Goal: Ask a question

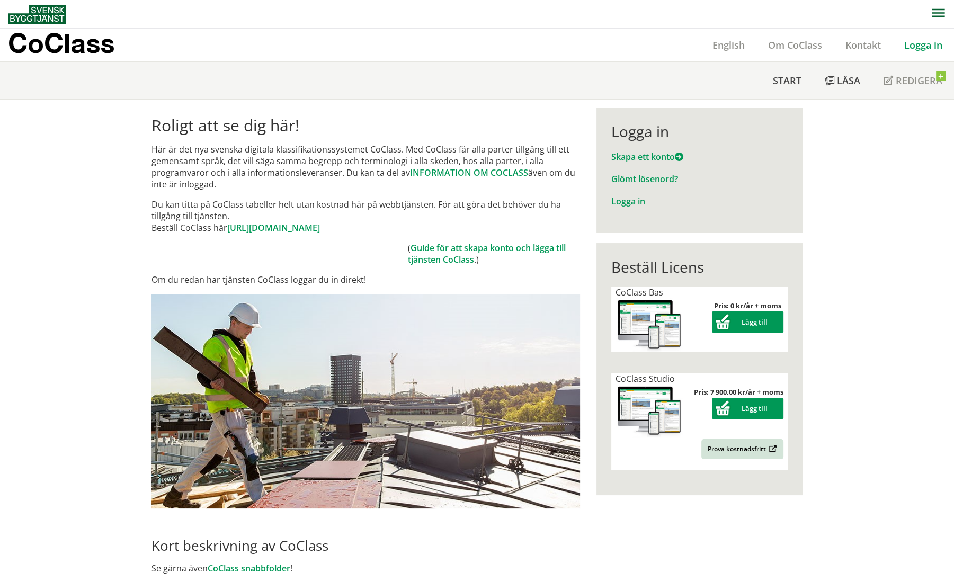
click at [920, 45] on link "Logga in" at bounding box center [923, 45] width 61 height 13
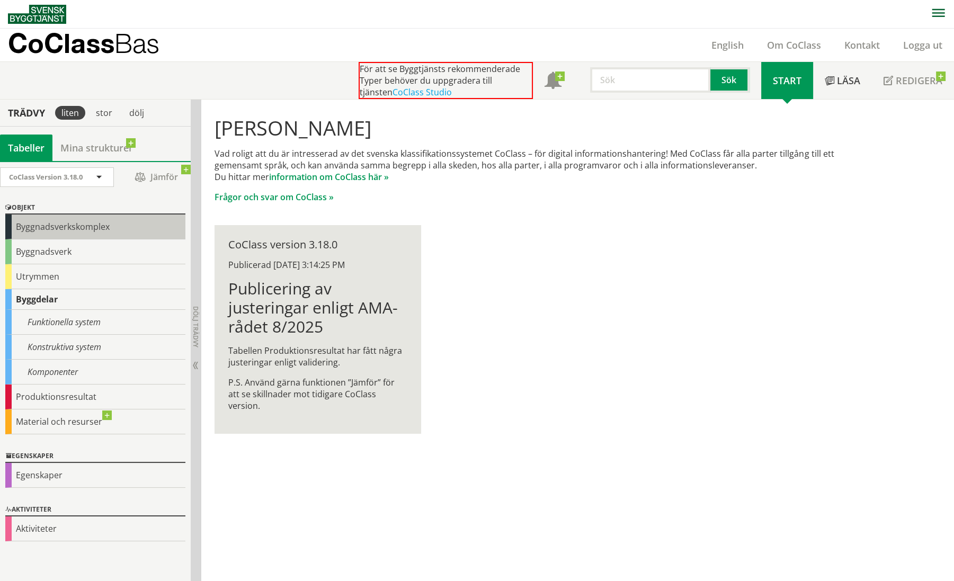
click at [49, 228] on div "Byggnadsverkskomplex" at bounding box center [95, 227] width 180 height 25
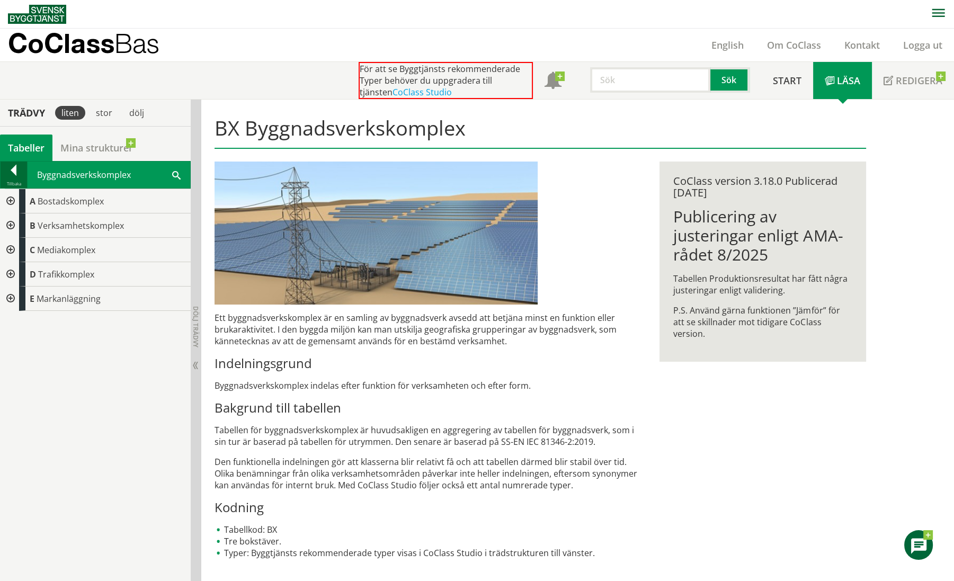
click at [15, 173] on div at bounding box center [14, 172] width 26 height 15
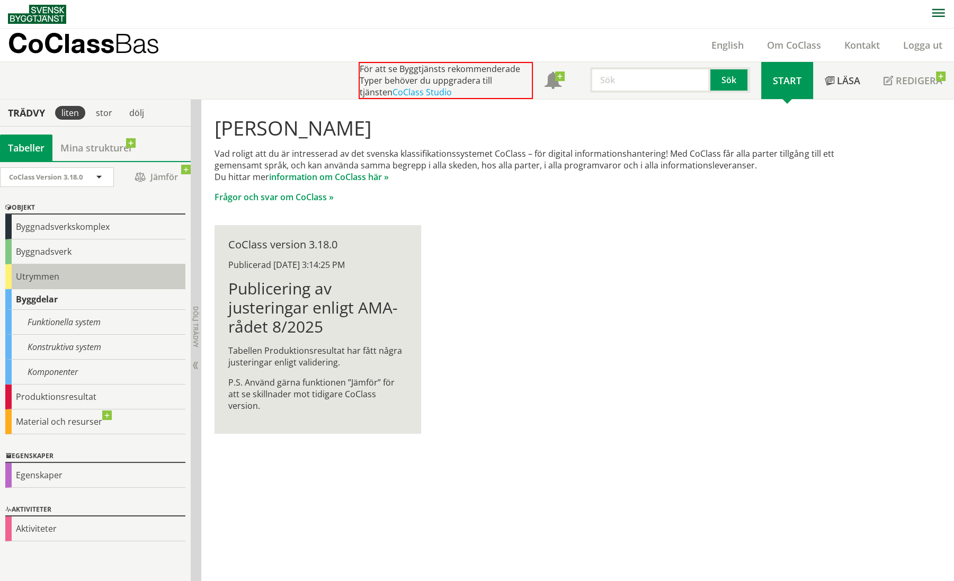
click at [41, 275] on div "Utrymmen" at bounding box center [95, 276] width 180 height 25
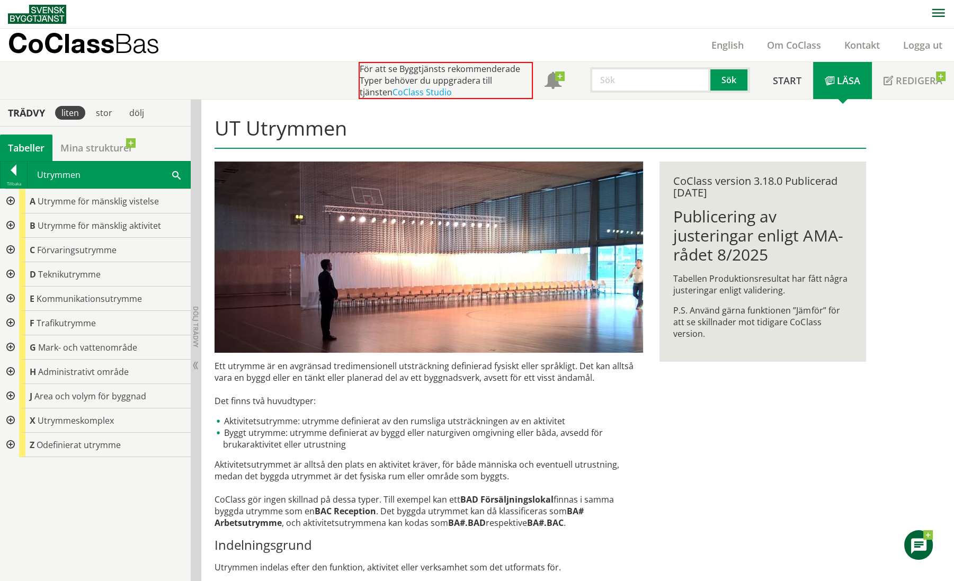
click at [8, 370] on div at bounding box center [9, 372] width 19 height 24
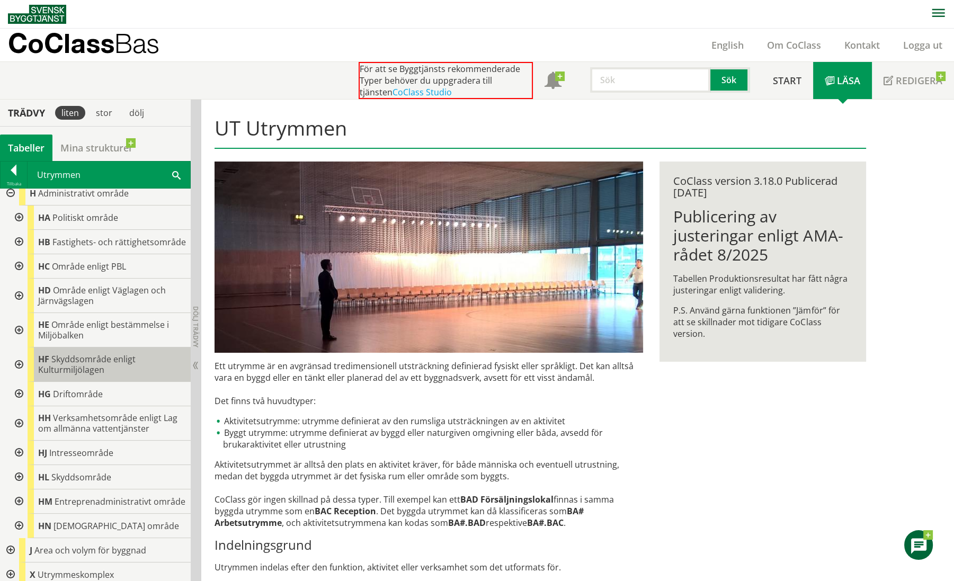
scroll to position [227, 0]
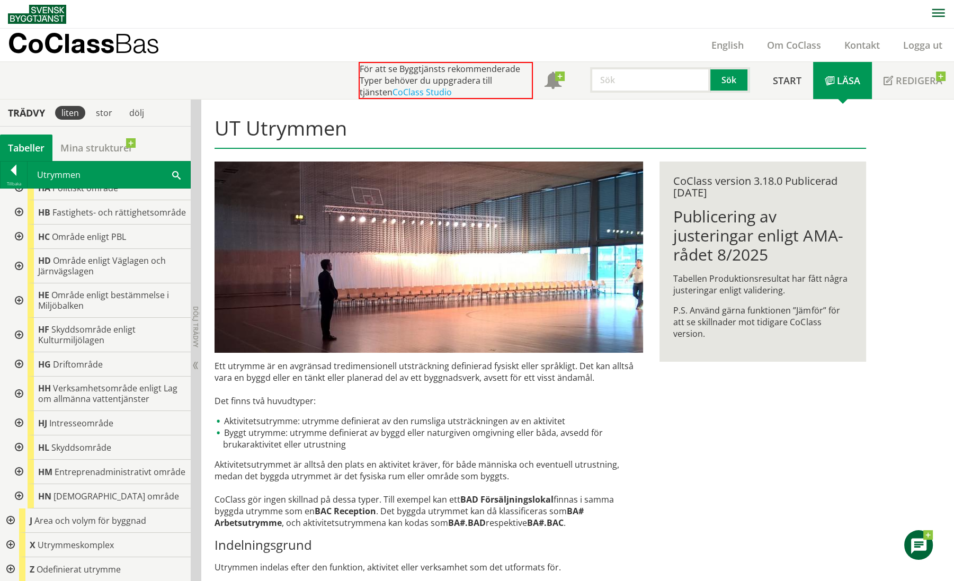
click at [17, 411] on div at bounding box center [17, 423] width 19 height 24
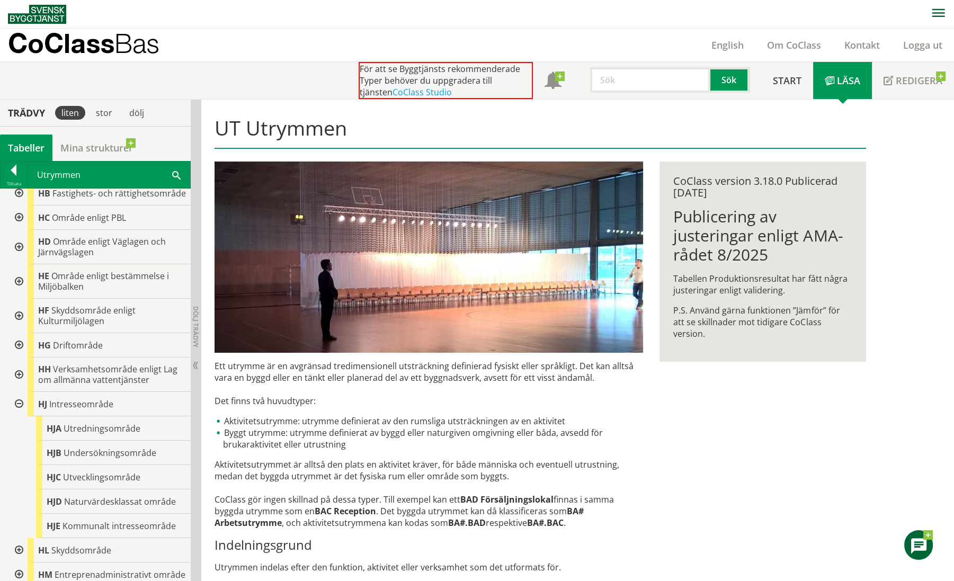
click at [17, 411] on div at bounding box center [17, 404] width 19 height 24
click at [0, 0] on div at bounding box center [0, 0] width 0 height 0
click at [18, 413] on div at bounding box center [17, 404] width 19 height 24
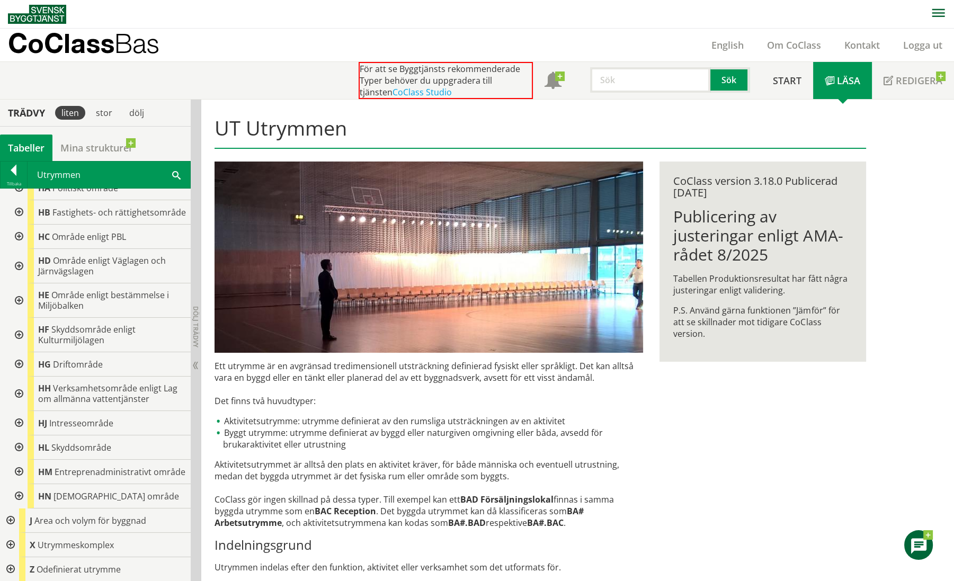
click at [18, 413] on div at bounding box center [17, 423] width 19 height 24
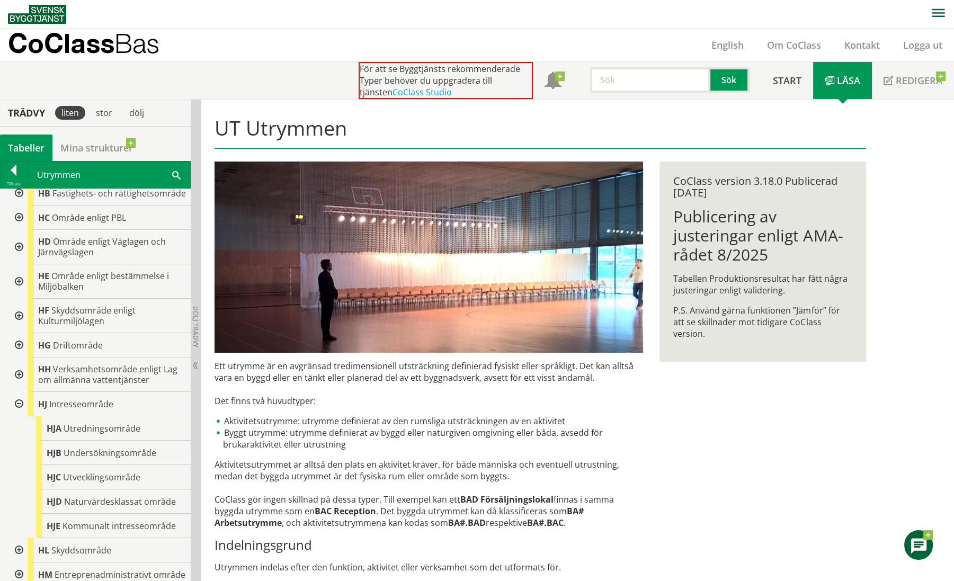
click at [16, 412] on div at bounding box center [17, 404] width 19 height 24
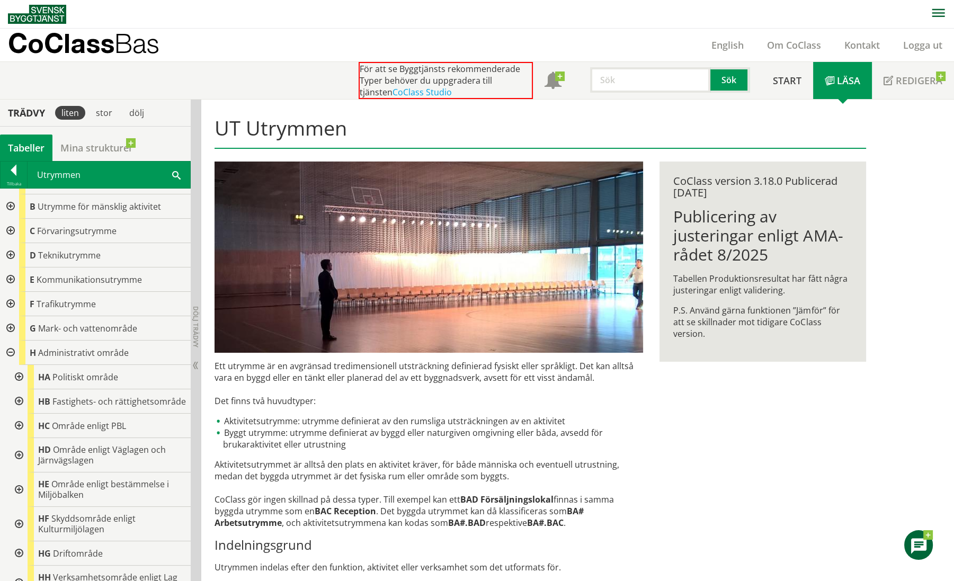
scroll to position [0, 0]
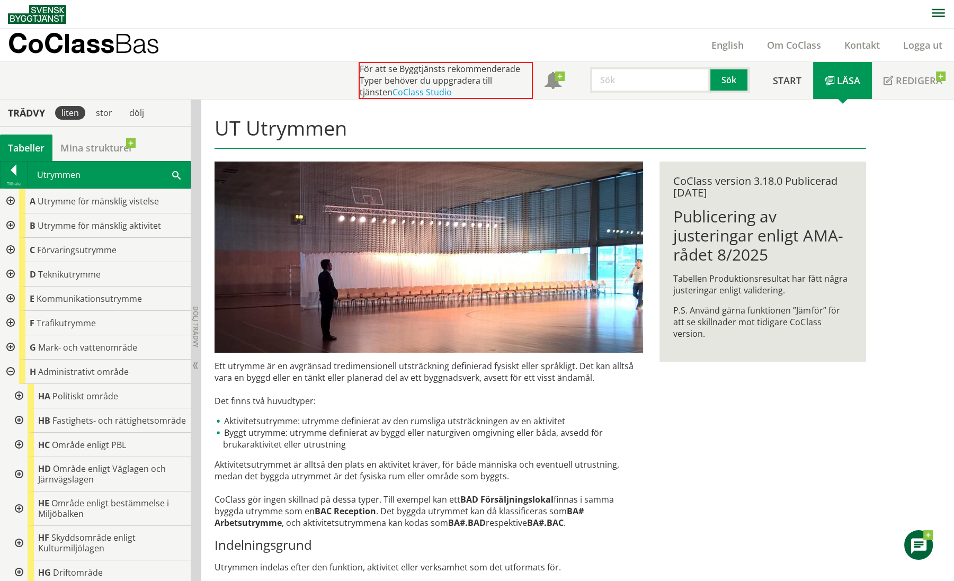
click at [627, 86] on input "text" at bounding box center [650, 79] width 120 height 25
click at [15, 177] on div at bounding box center [14, 172] width 26 height 15
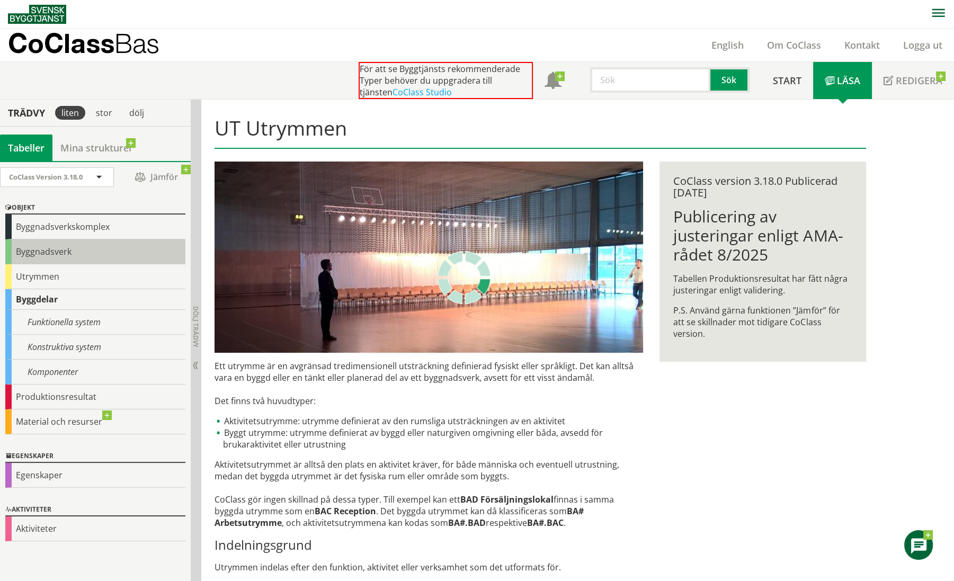
click at [25, 252] on div "Byggnadsverk" at bounding box center [95, 251] width 180 height 25
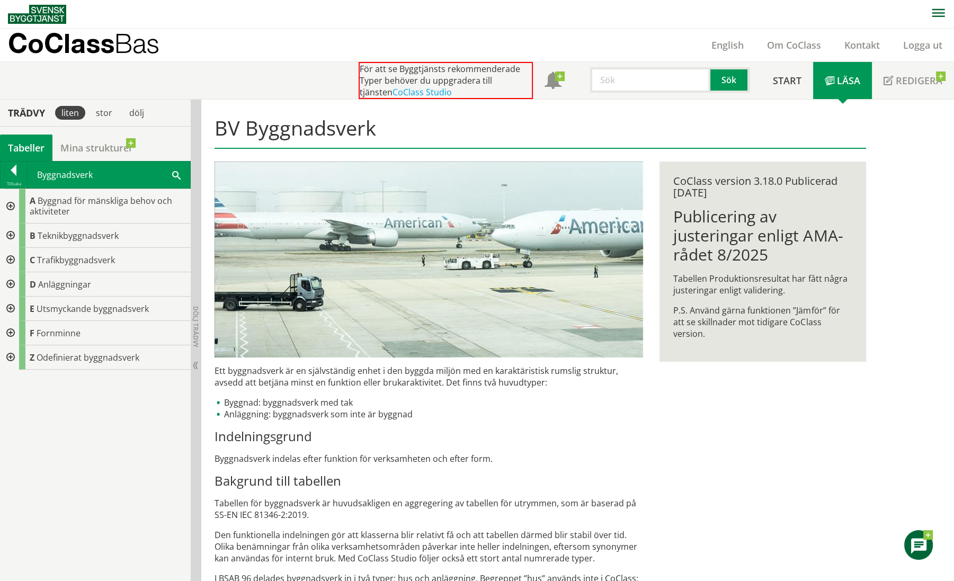
click at [10, 280] on div at bounding box center [9, 284] width 19 height 24
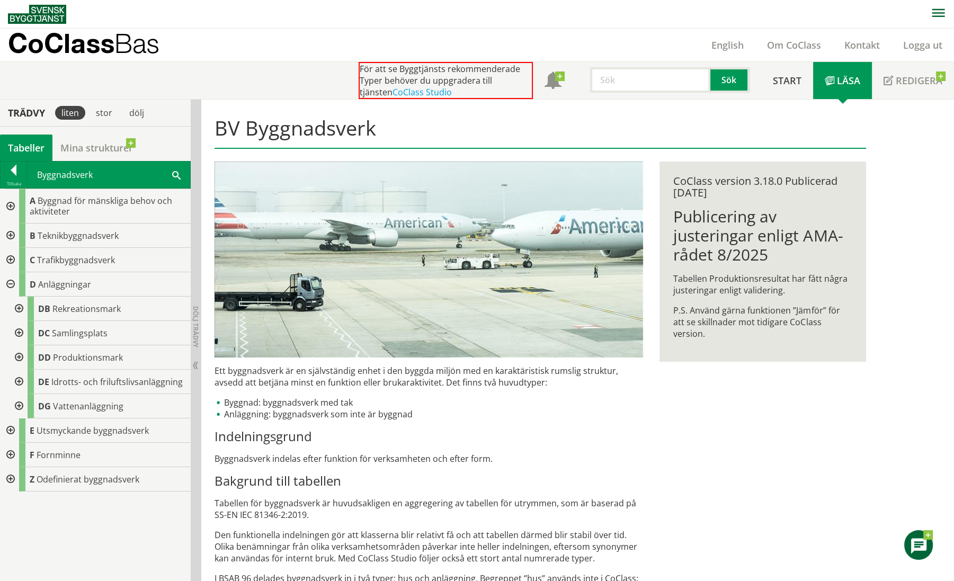
click at [17, 309] on div at bounding box center [17, 309] width 19 height 24
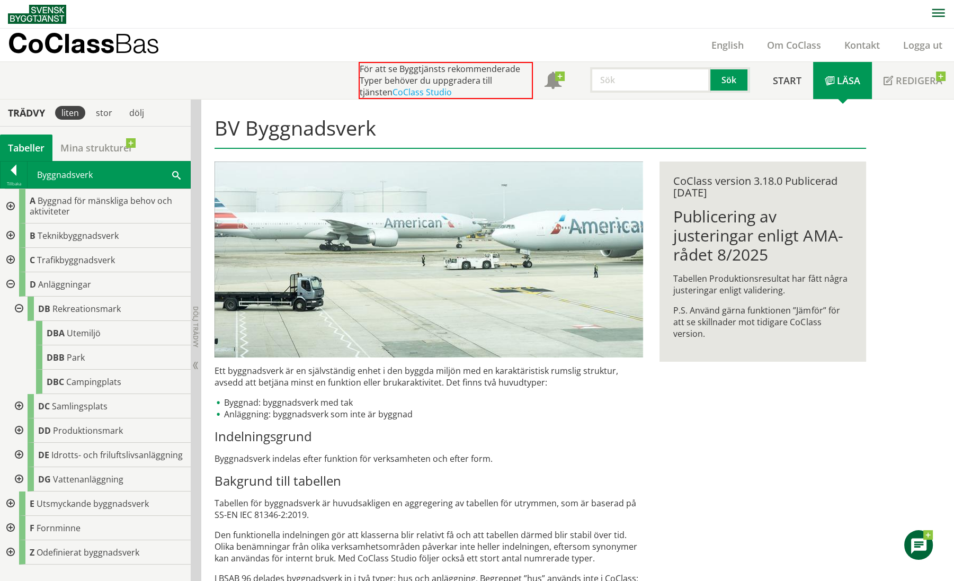
click at [13, 282] on div at bounding box center [9, 284] width 19 height 24
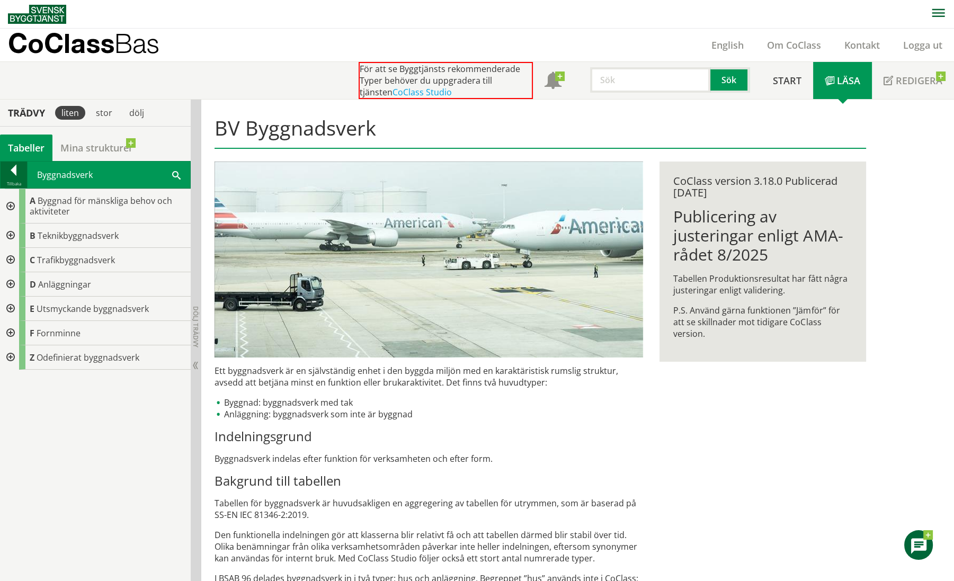
click at [11, 180] on div "Tillbaka" at bounding box center [14, 184] width 26 height 8
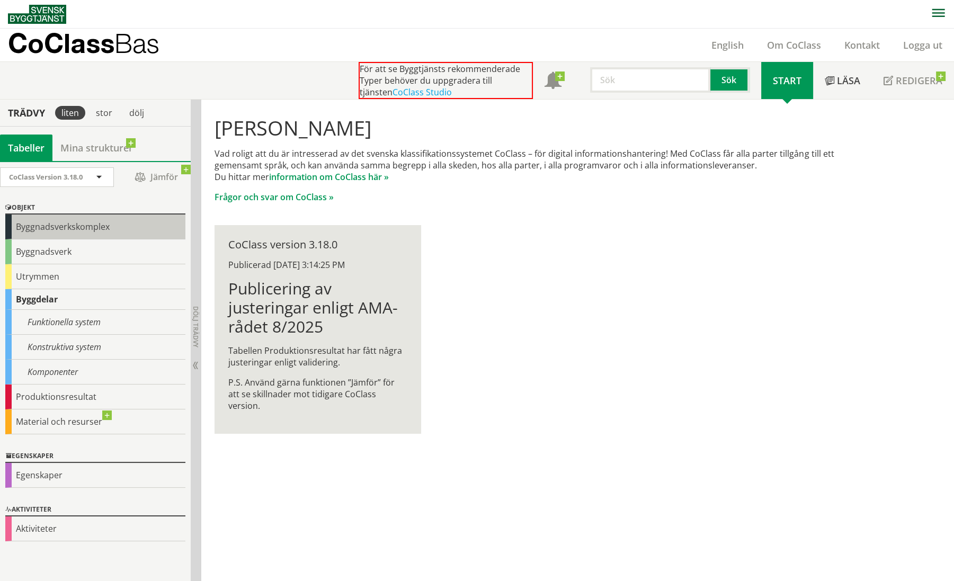
click at [60, 228] on div "Byggnadsverkskomplex" at bounding box center [95, 227] width 180 height 25
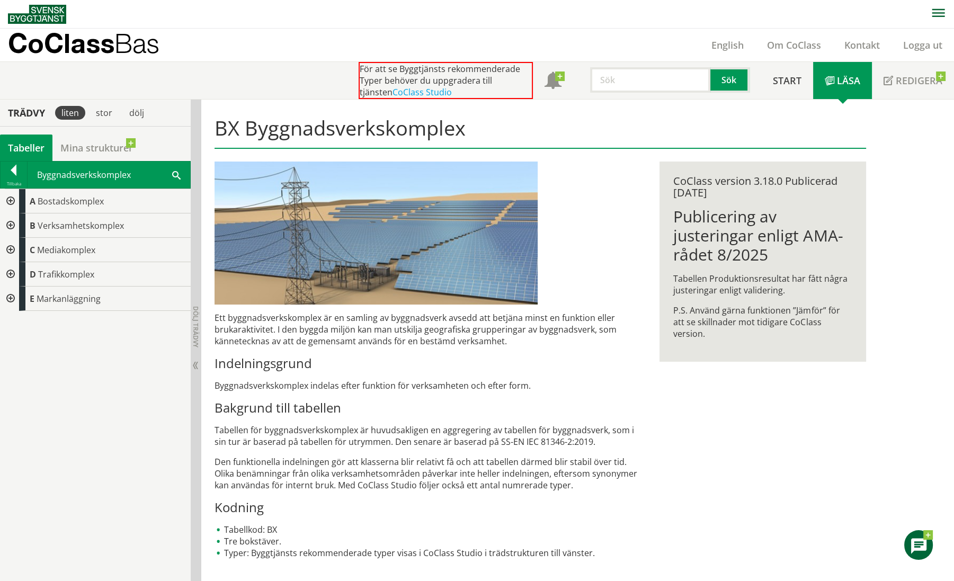
click at [12, 222] on div at bounding box center [9, 226] width 19 height 24
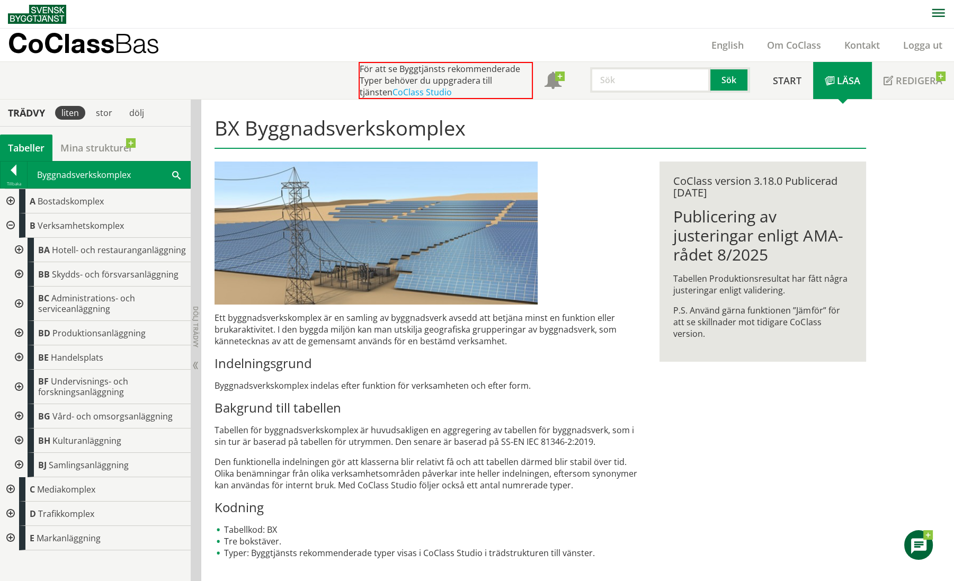
click at [22, 384] on div at bounding box center [17, 387] width 19 height 34
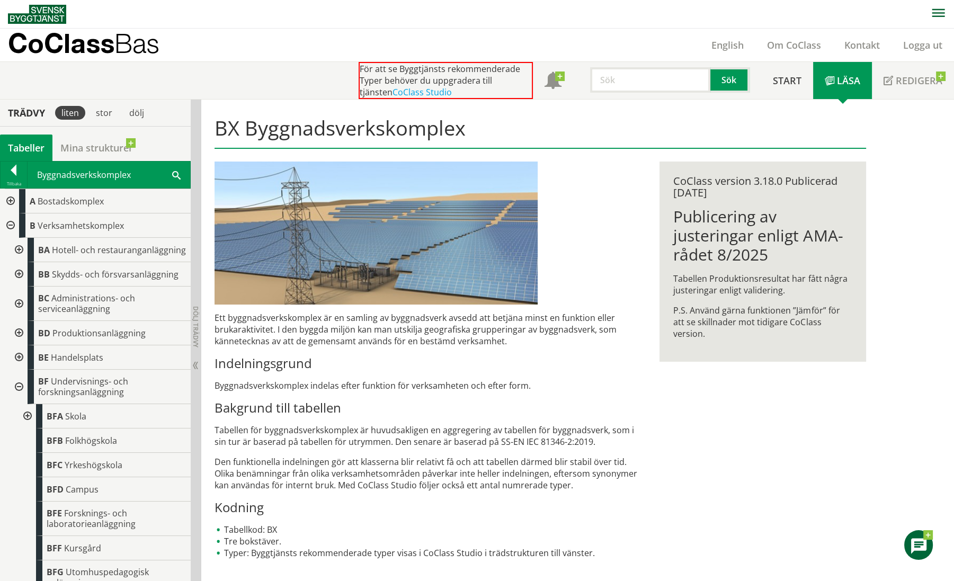
click at [23, 253] on div at bounding box center [17, 250] width 19 height 24
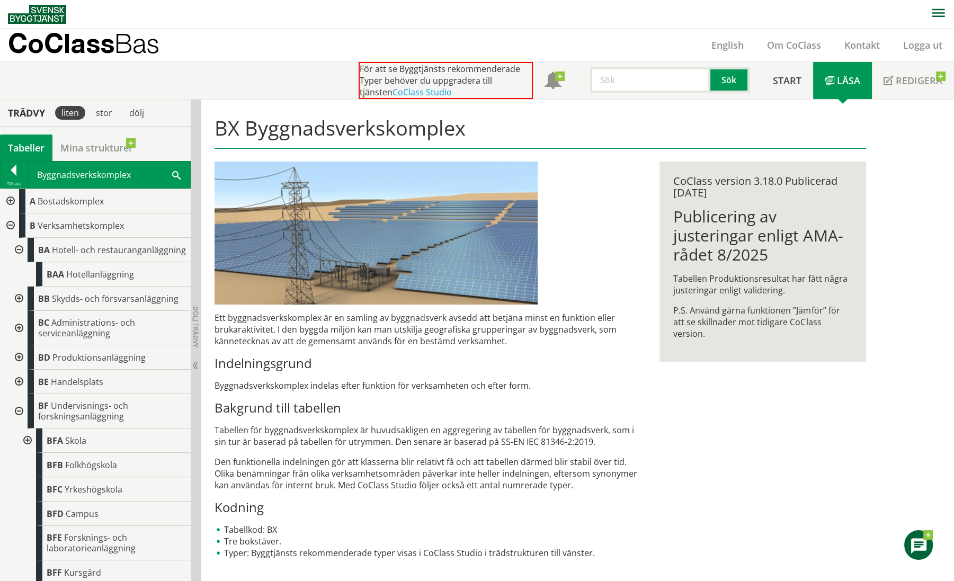
click at [19, 255] on div at bounding box center [17, 250] width 19 height 24
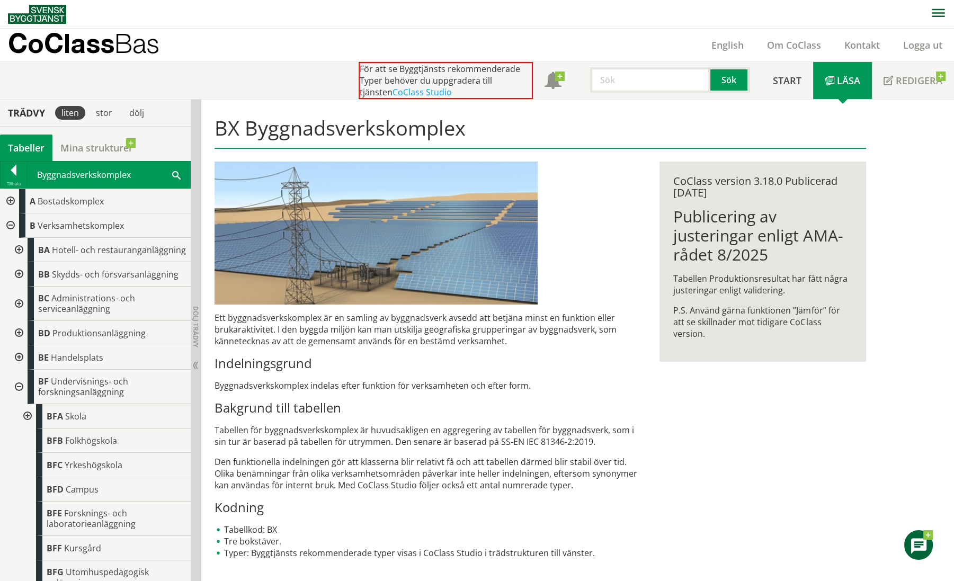
click at [20, 393] on div at bounding box center [17, 387] width 19 height 34
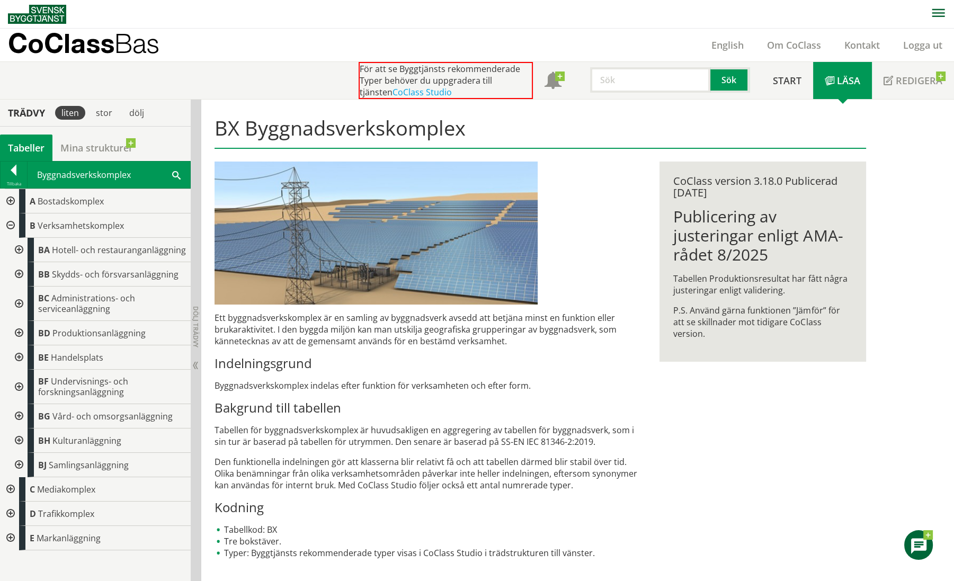
click at [21, 461] on div at bounding box center [17, 465] width 19 height 24
click at [20, 435] on div at bounding box center [17, 441] width 19 height 24
click at [19, 448] on div at bounding box center [17, 441] width 19 height 24
click at [20, 416] on div at bounding box center [17, 416] width 19 height 24
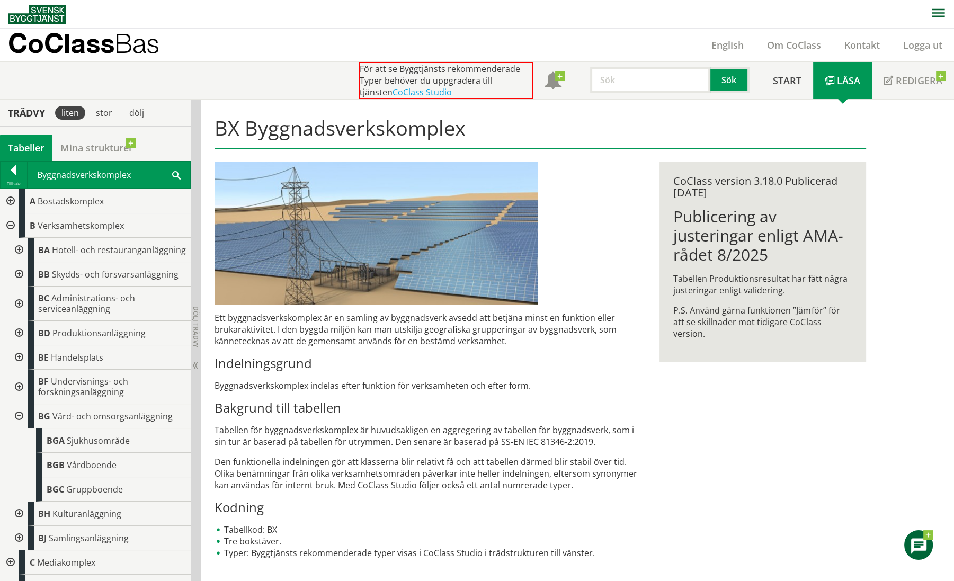
click at [16, 427] on div at bounding box center [17, 416] width 19 height 24
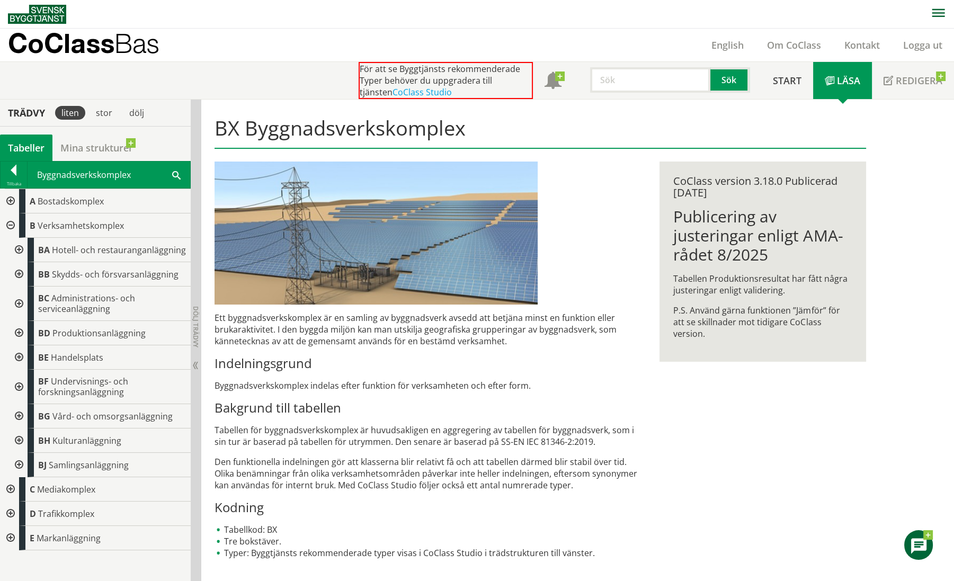
click at [21, 353] on div at bounding box center [17, 357] width 19 height 24
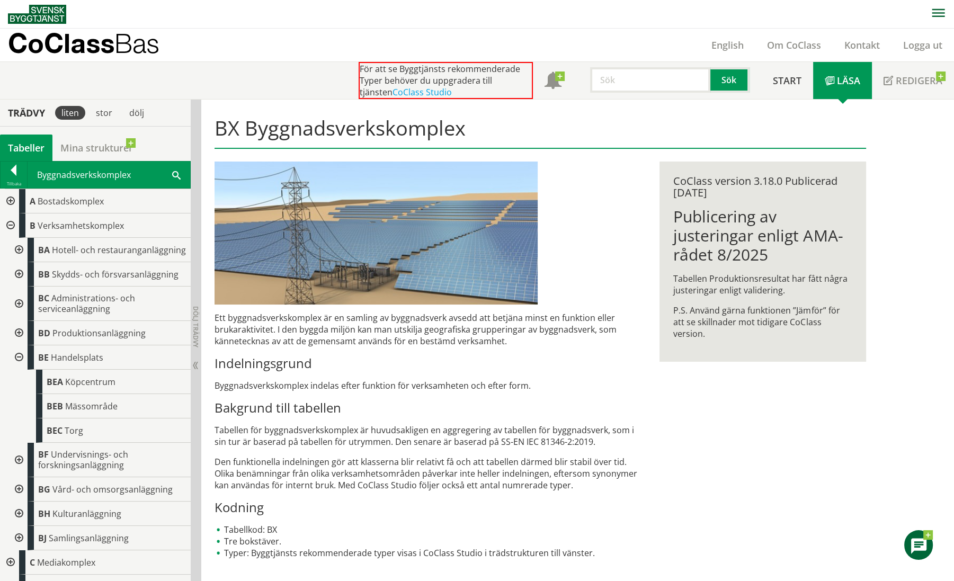
click at [17, 364] on div at bounding box center [17, 357] width 19 height 24
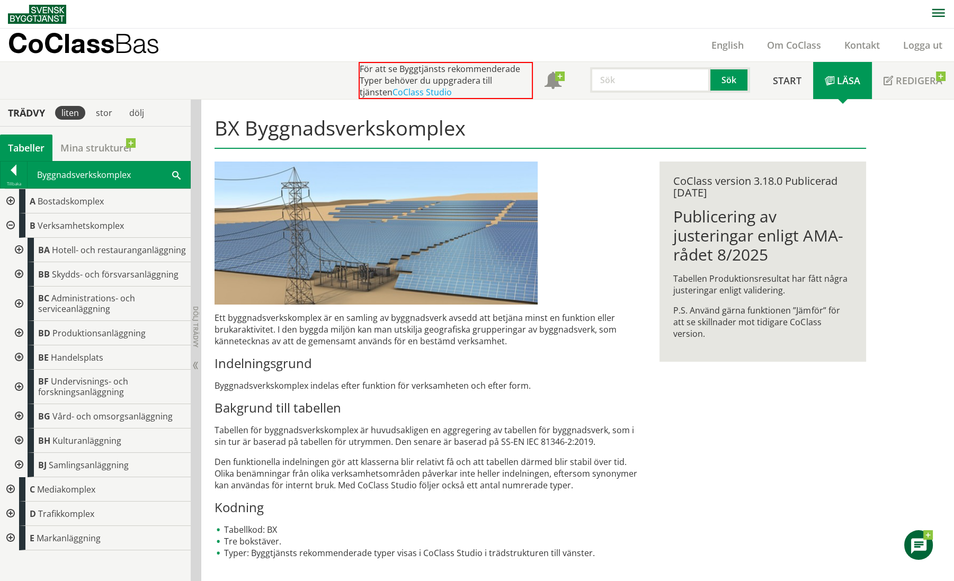
click at [21, 331] on div at bounding box center [17, 333] width 19 height 24
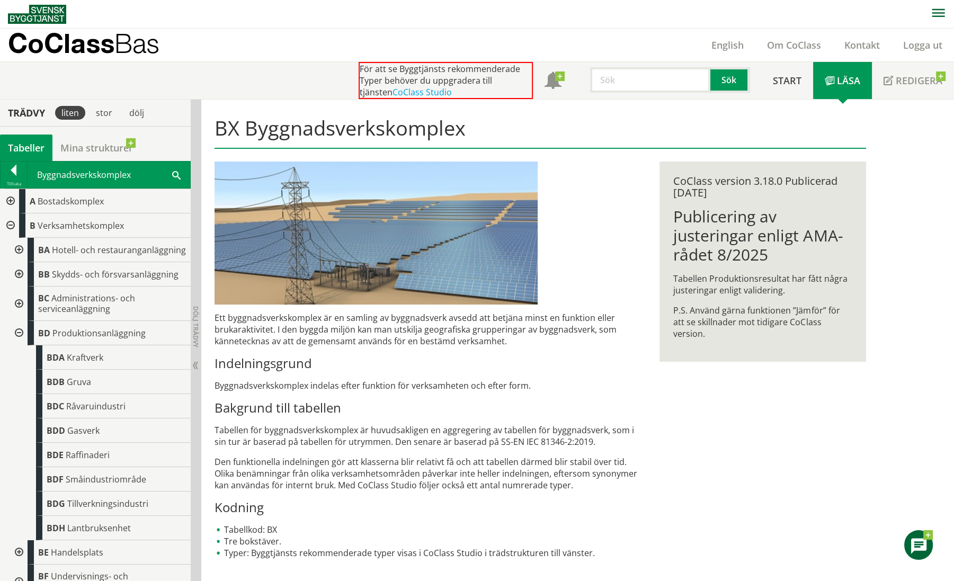
click at [21, 331] on div at bounding box center [17, 333] width 19 height 24
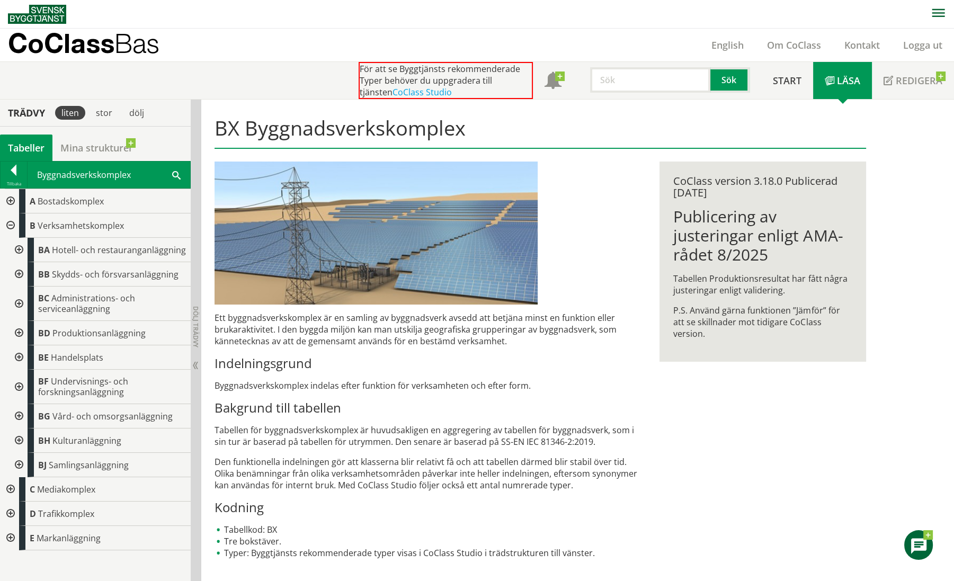
click at [21, 331] on div at bounding box center [17, 333] width 19 height 24
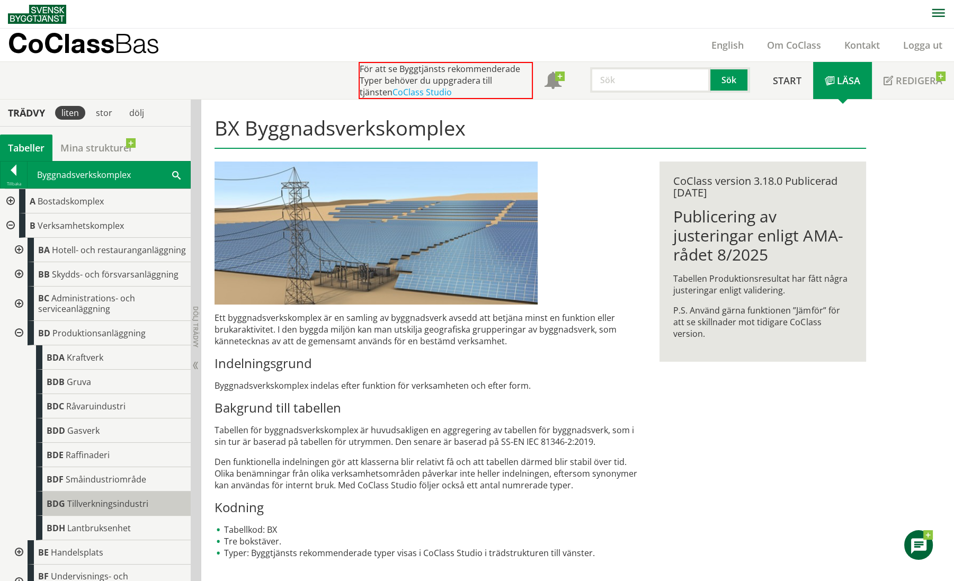
click at [68, 510] on span "Tillverkningsindustri" at bounding box center [107, 504] width 81 height 12
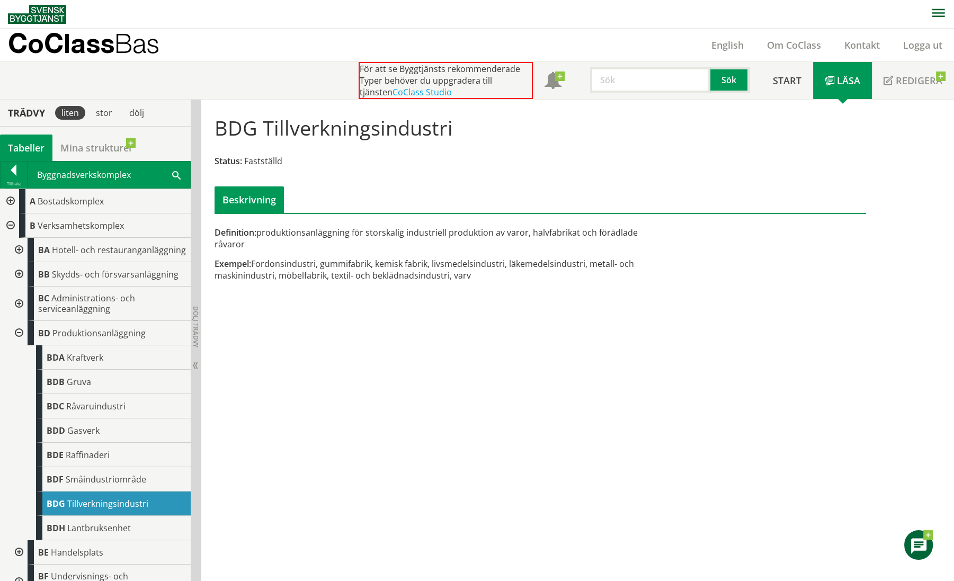
click at [20, 341] on div at bounding box center [17, 333] width 19 height 24
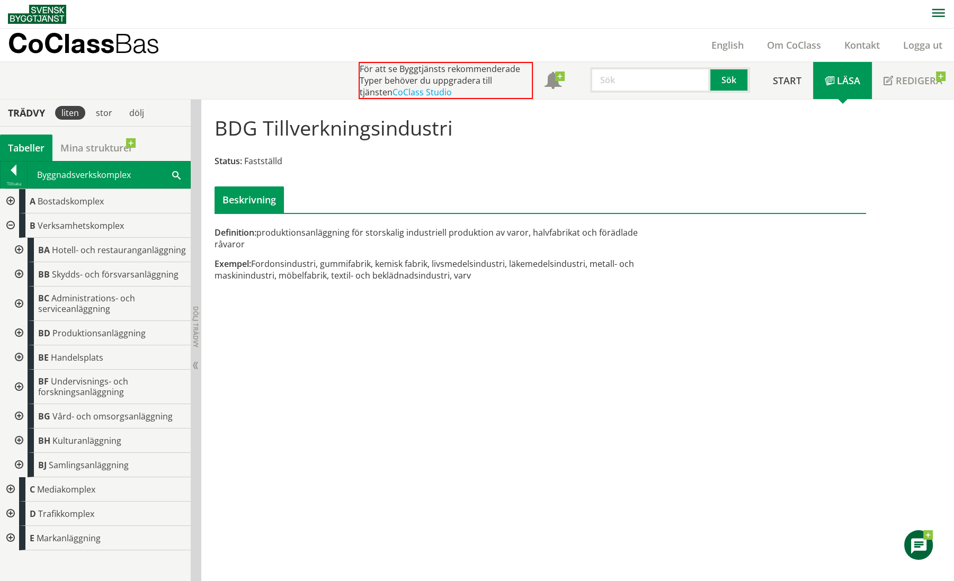
click at [20, 273] on div at bounding box center [17, 274] width 19 height 24
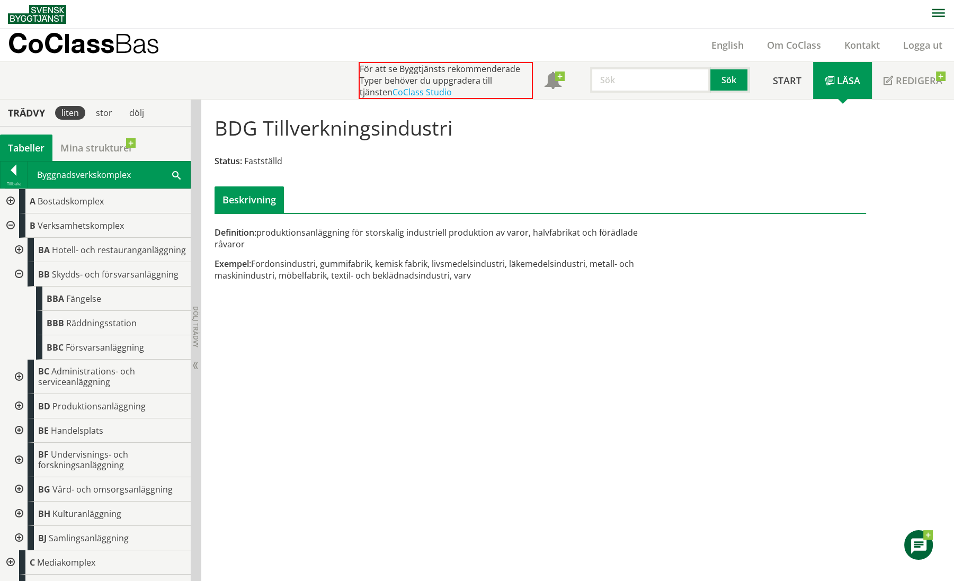
click at [19, 283] on div at bounding box center [17, 274] width 19 height 24
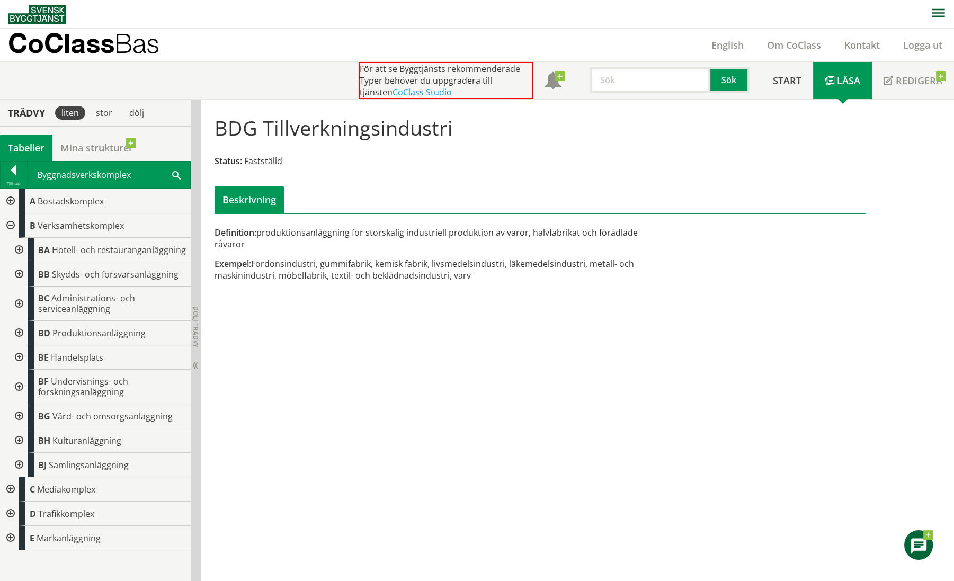
click at [17, 383] on div at bounding box center [17, 387] width 19 height 34
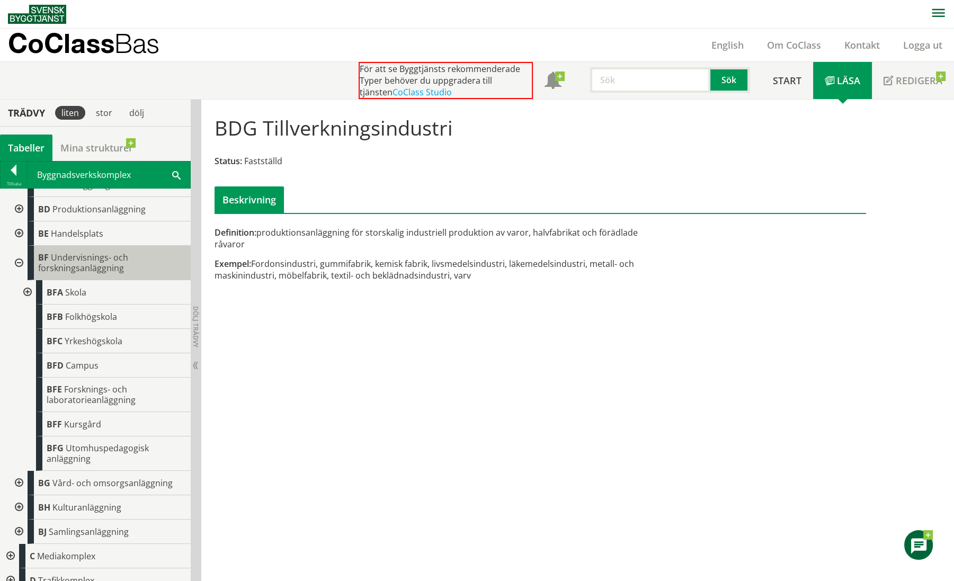
scroll to position [132, 0]
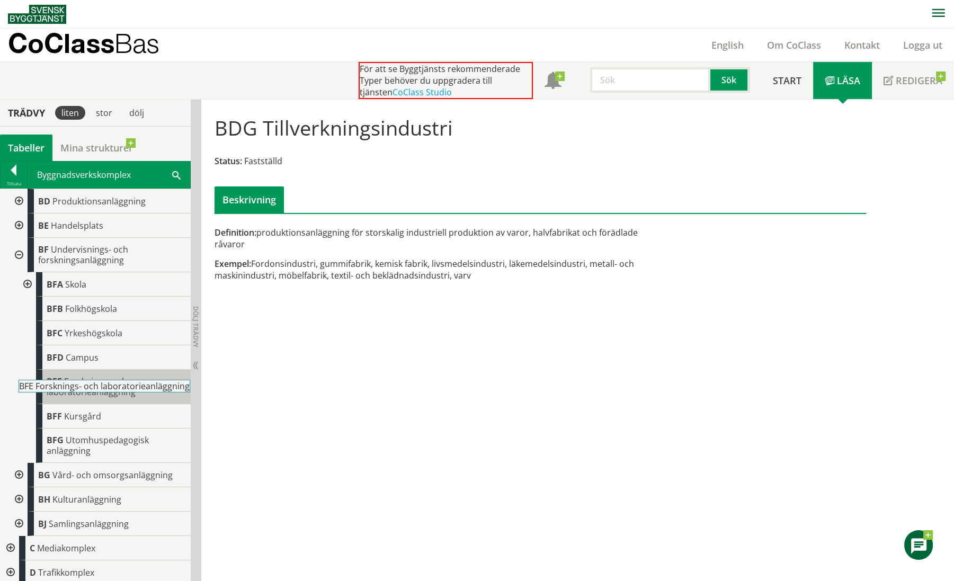
click at [57, 387] on span "BFE" at bounding box center [54, 382] width 15 height 12
click at [60, 387] on span "BFE" at bounding box center [54, 382] width 15 height 12
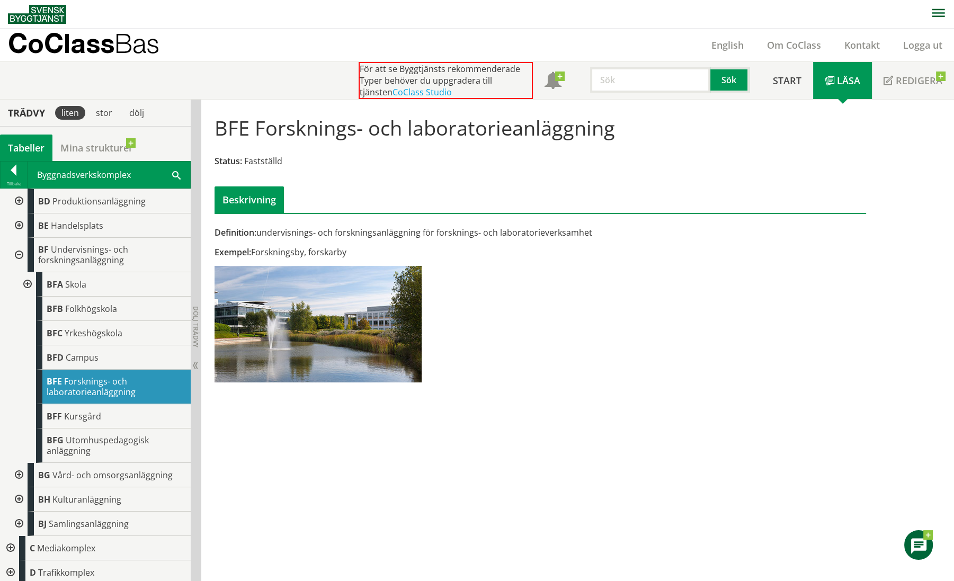
click at [21, 266] on div at bounding box center [17, 255] width 19 height 34
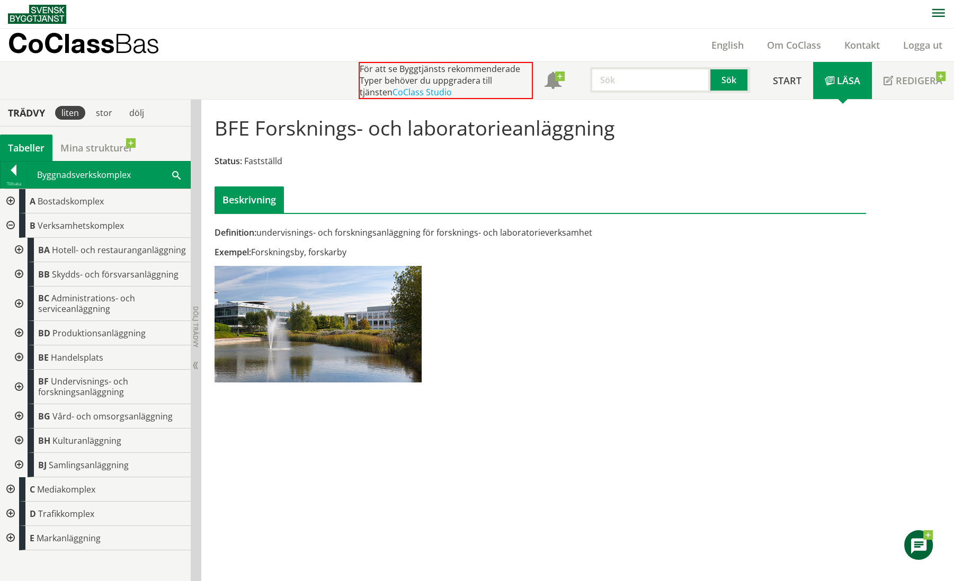
click at [21, 300] on div at bounding box center [17, 304] width 19 height 34
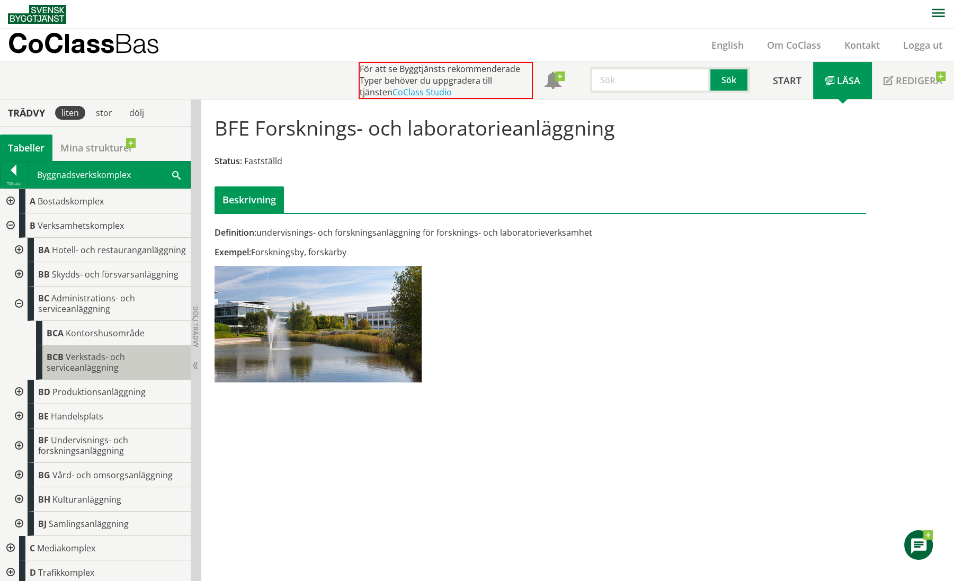
click at [90, 374] on span "Verkstads- och serviceanläggning" at bounding box center [86, 362] width 78 height 22
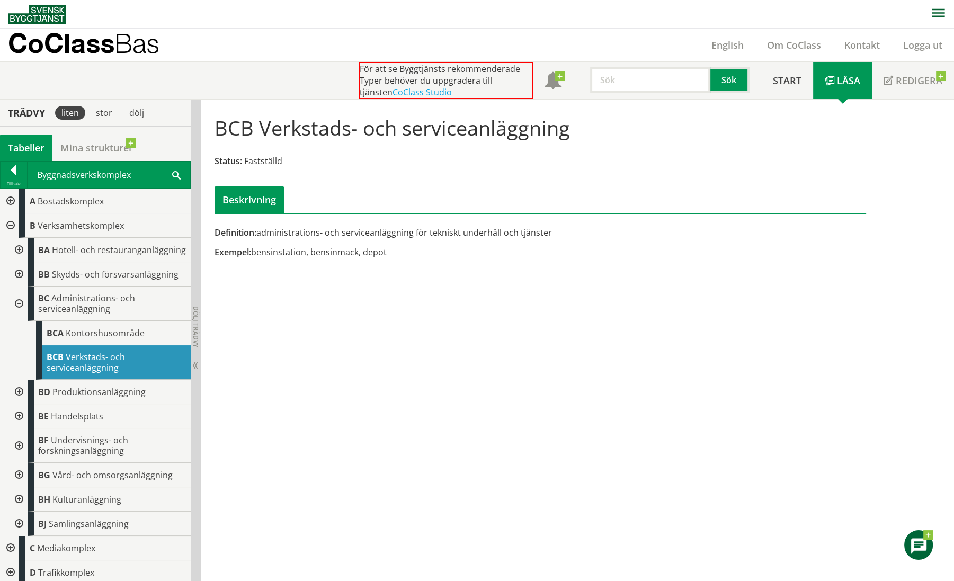
click at [8, 223] on div at bounding box center [9, 226] width 19 height 24
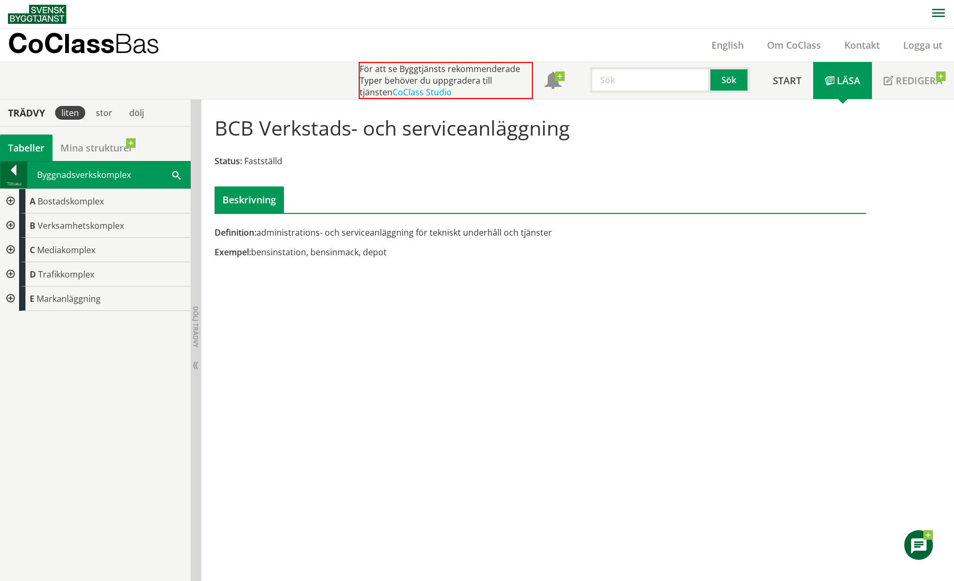
click at [16, 173] on div at bounding box center [14, 172] width 26 height 15
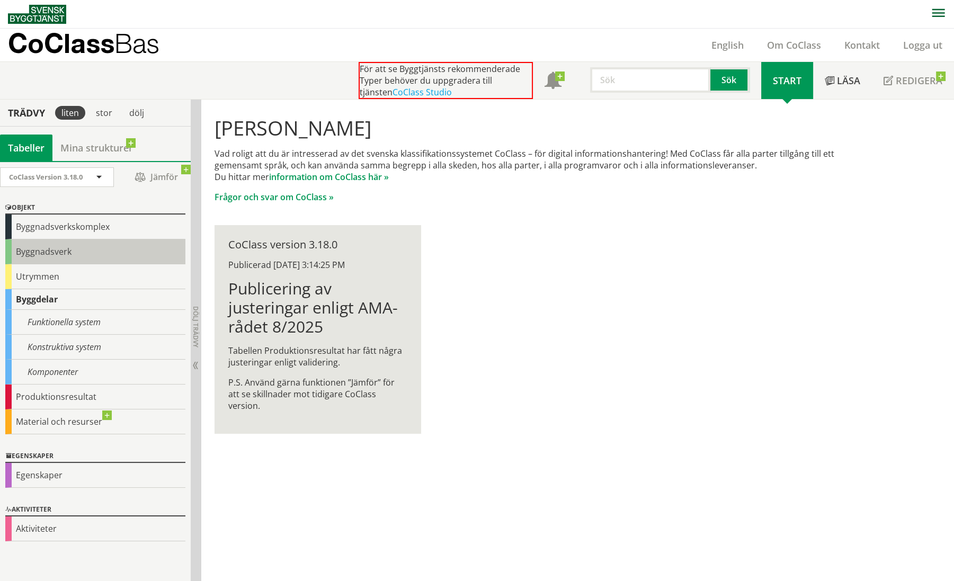
click at [45, 243] on div "Byggnadsverk" at bounding box center [95, 251] width 180 height 25
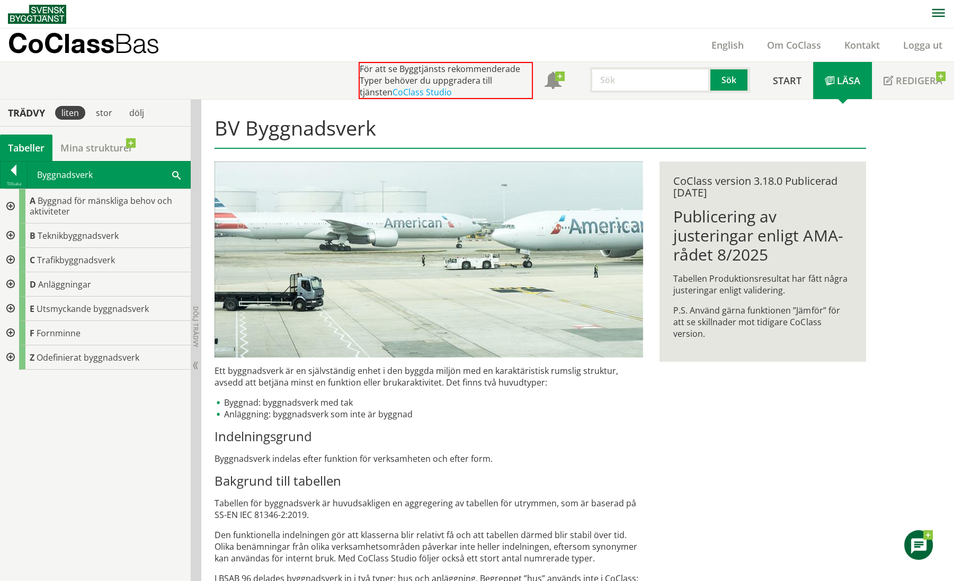
click at [12, 281] on div at bounding box center [9, 284] width 19 height 24
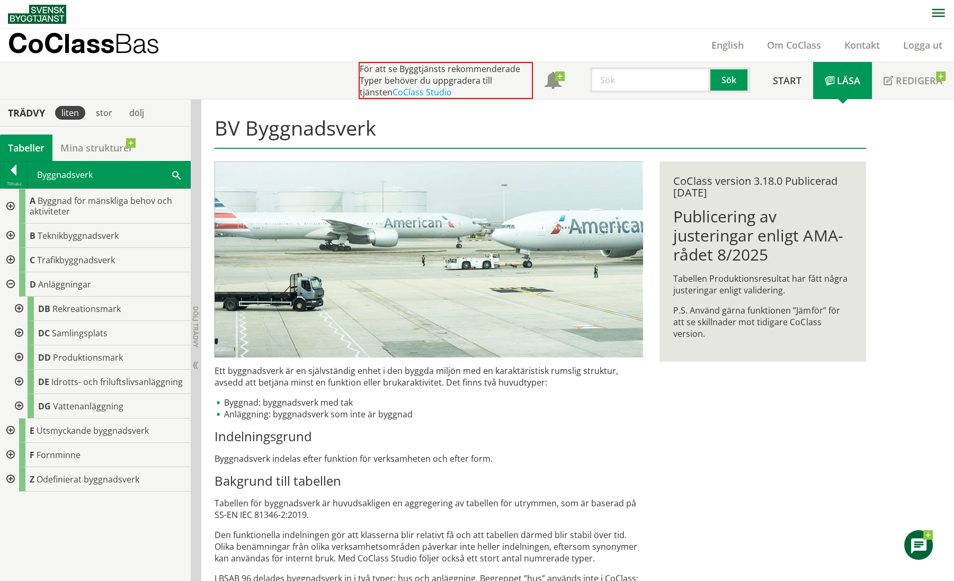
click at [10, 206] on div at bounding box center [9, 206] width 19 height 34
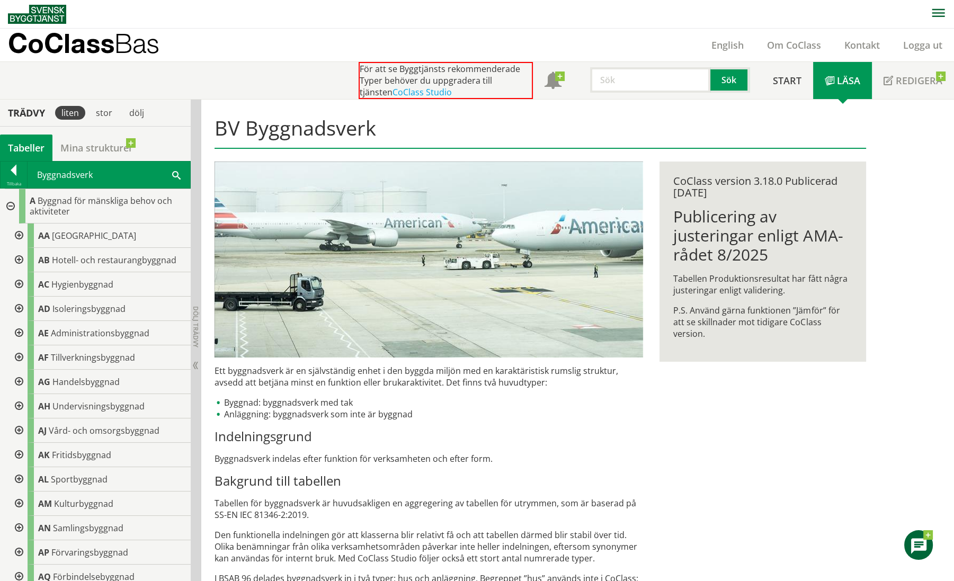
click at [8, 206] on div at bounding box center [9, 206] width 19 height 34
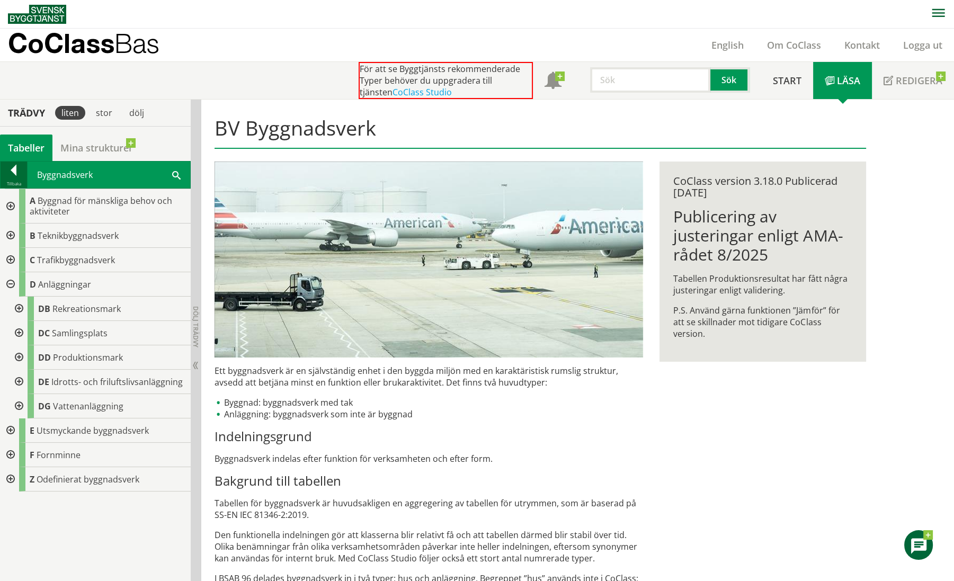
click at [21, 172] on div at bounding box center [14, 172] width 26 height 15
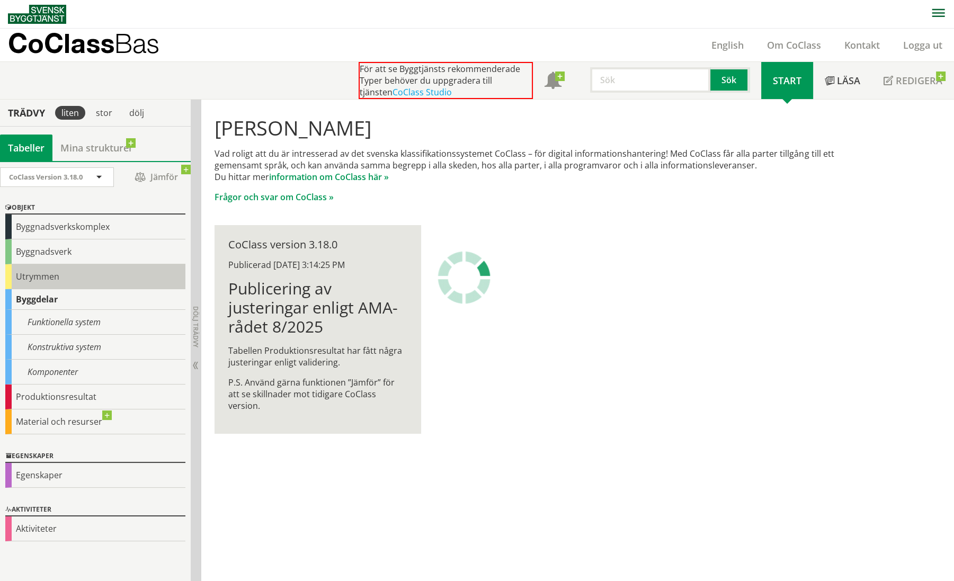
click at [19, 269] on div "Utrymmen" at bounding box center [95, 276] width 180 height 25
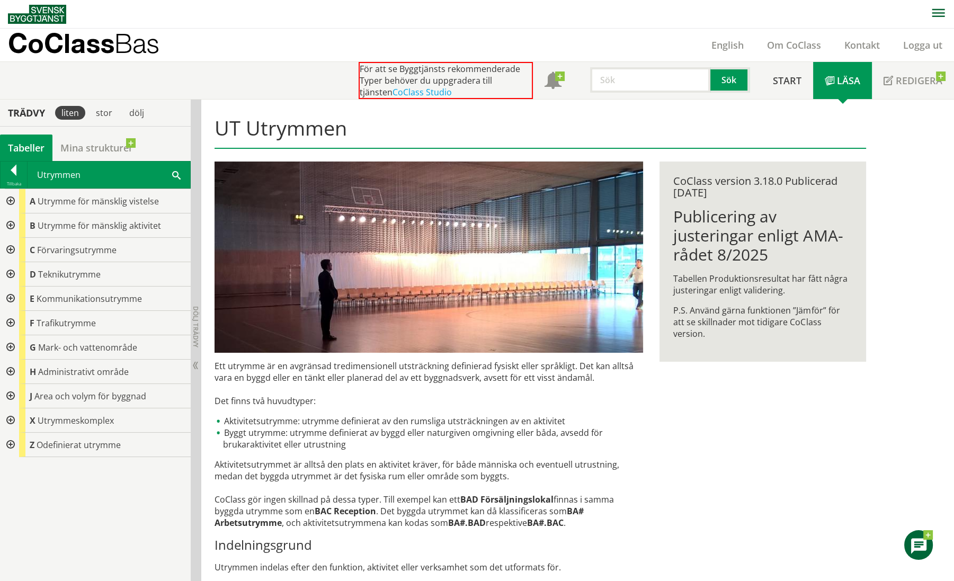
click at [11, 416] on div at bounding box center [9, 420] width 19 height 24
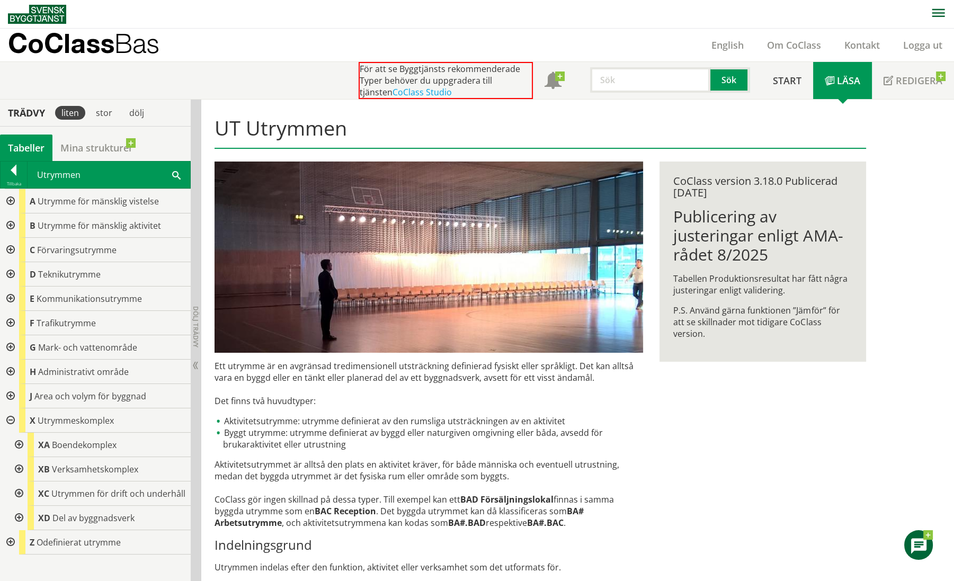
click at [15, 441] on div at bounding box center [17, 445] width 19 height 24
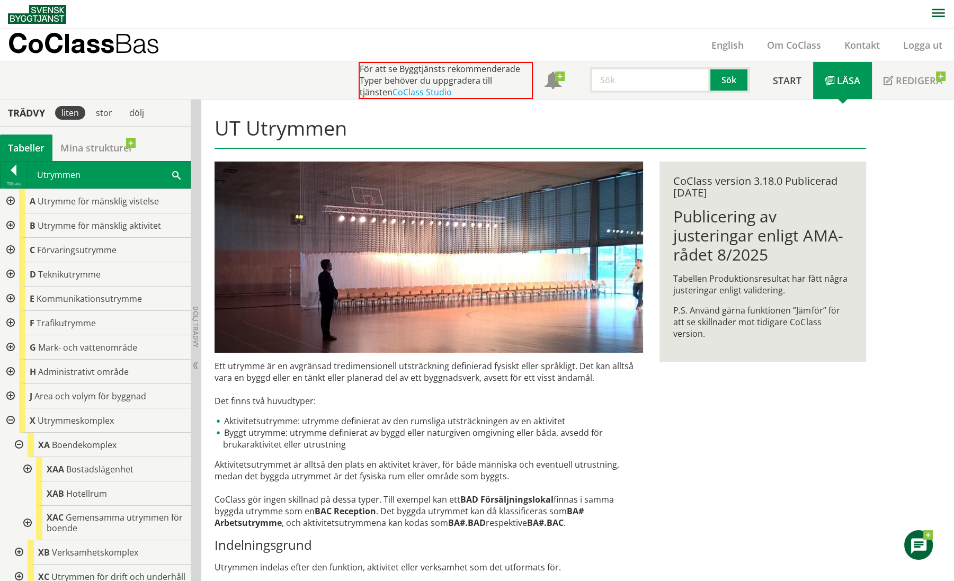
click at [27, 468] on div at bounding box center [26, 469] width 19 height 24
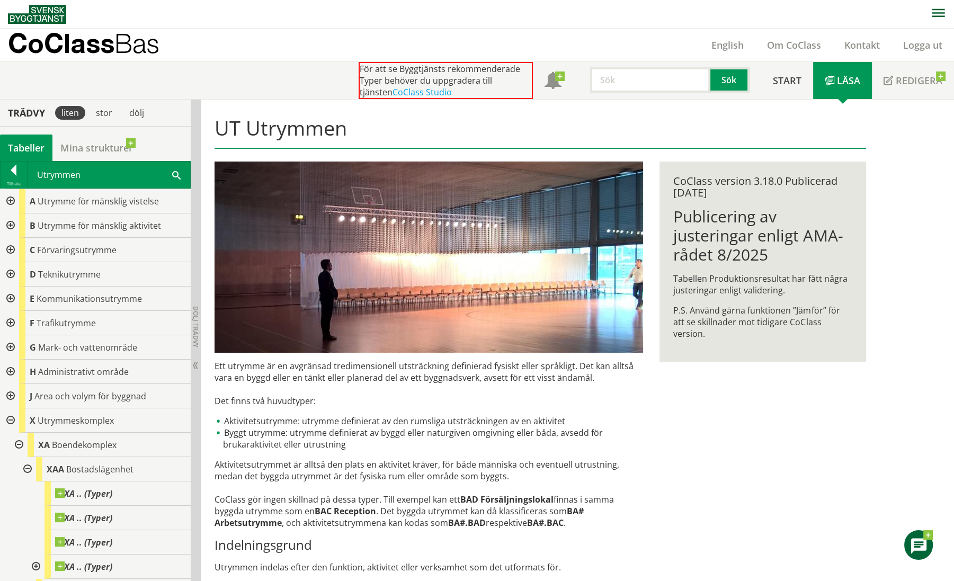
click at [16, 443] on div at bounding box center [17, 445] width 19 height 24
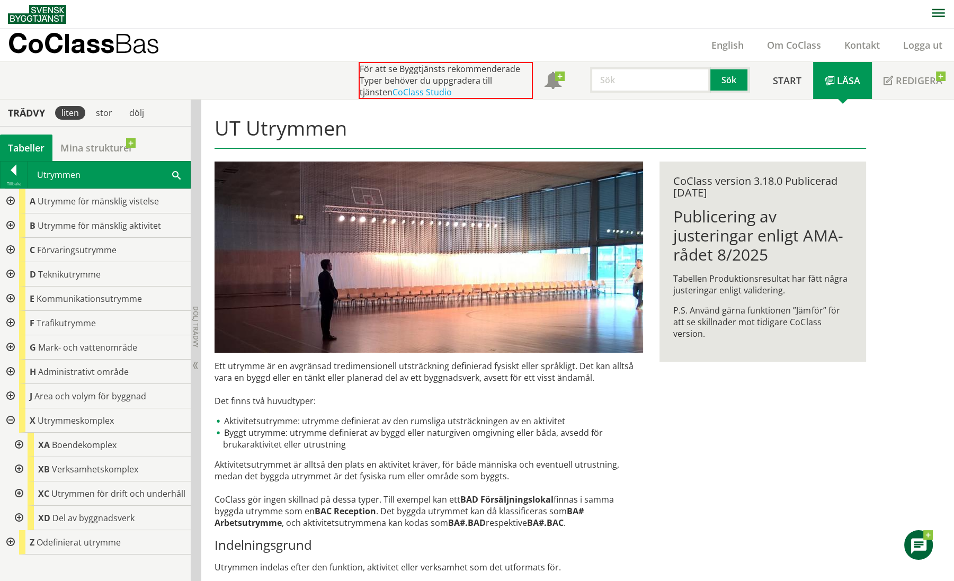
click at [19, 467] on div at bounding box center [17, 469] width 19 height 24
click at [29, 492] on div at bounding box center [26, 494] width 19 height 24
click at [27, 492] on div at bounding box center [26, 494] width 19 height 24
click at [28, 490] on div at bounding box center [26, 494] width 19 height 24
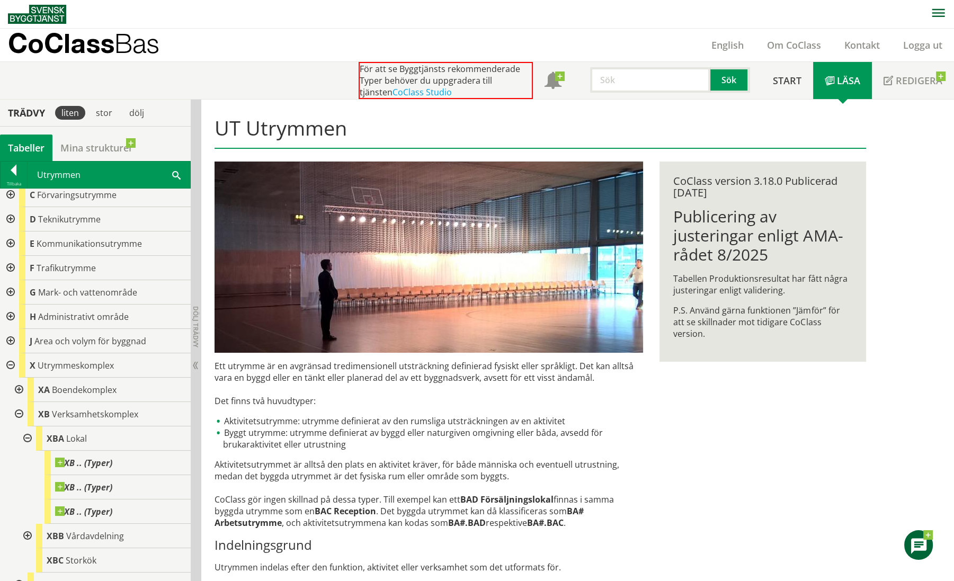
scroll to position [61, 0]
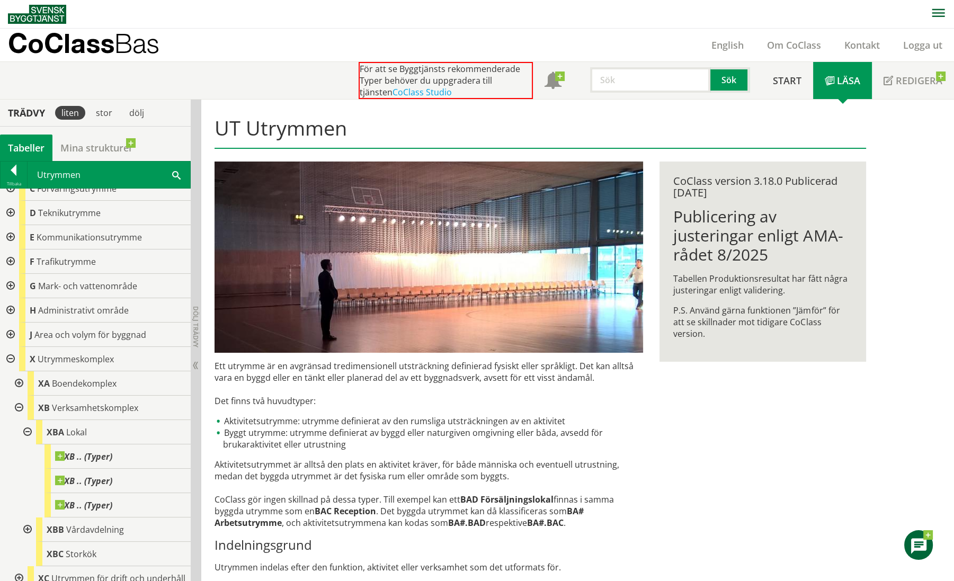
click at [20, 410] on div at bounding box center [17, 408] width 19 height 24
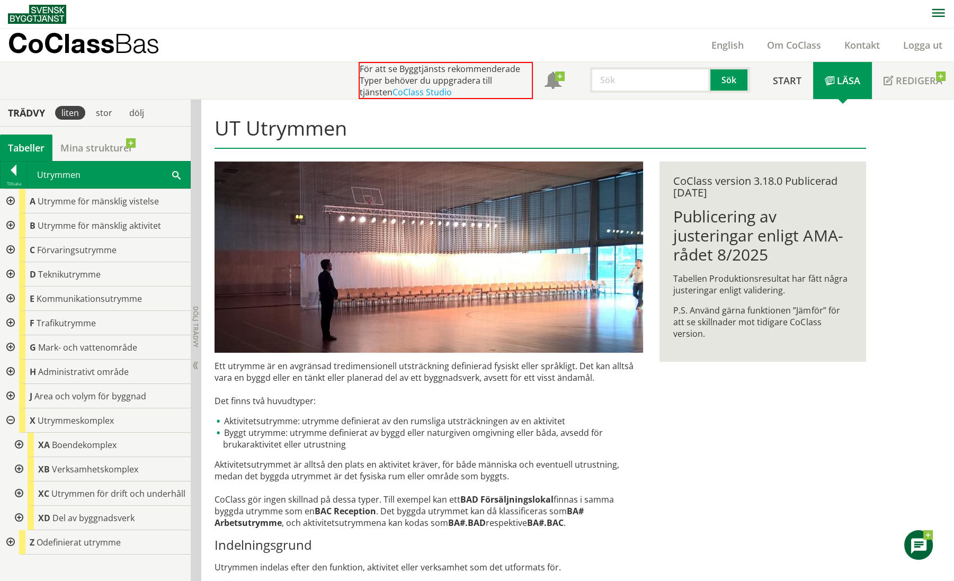
click at [19, 467] on div at bounding box center [17, 469] width 19 height 24
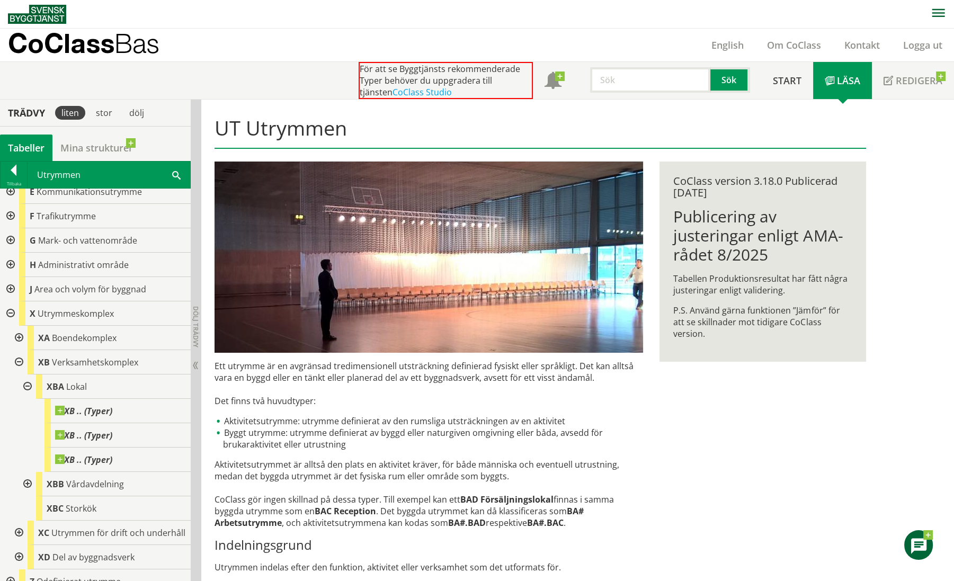
scroll to position [129, 0]
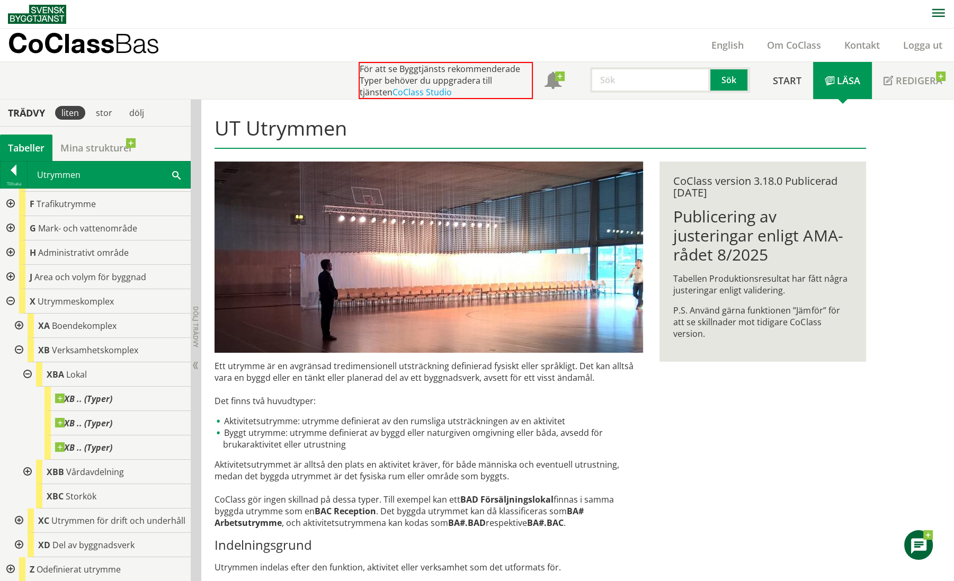
click at [28, 366] on div at bounding box center [26, 374] width 19 height 24
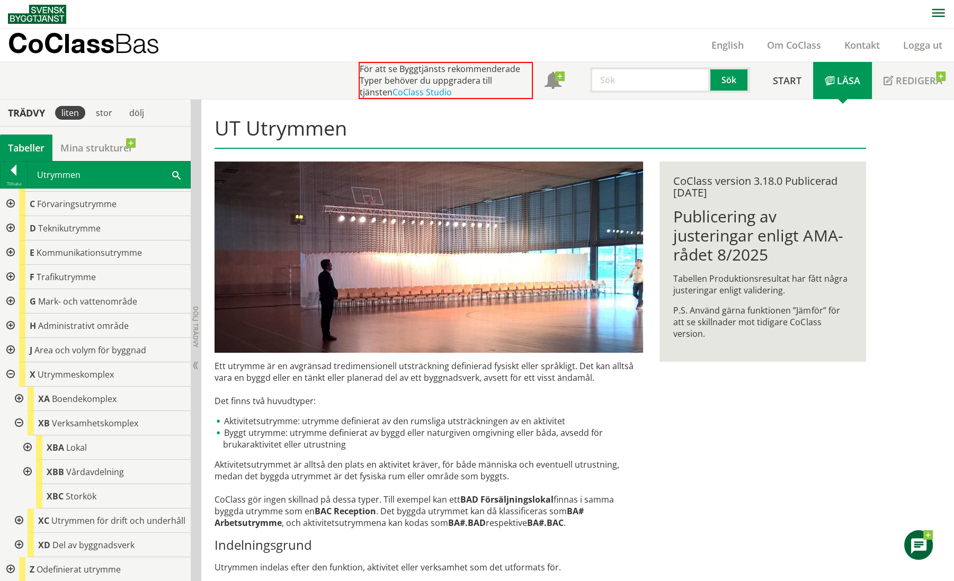
click at [26, 460] on div at bounding box center [26, 472] width 19 height 24
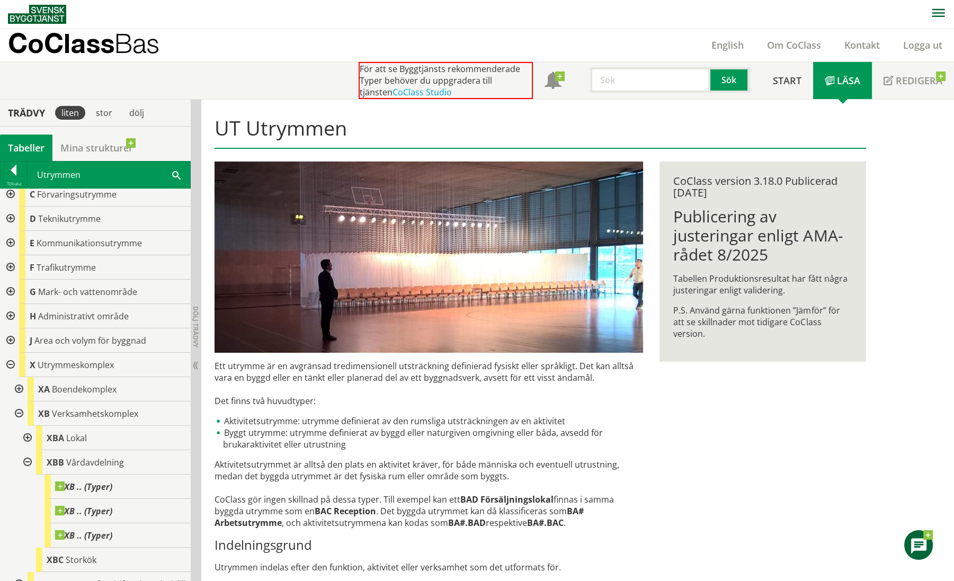
scroll to position [129, 0]
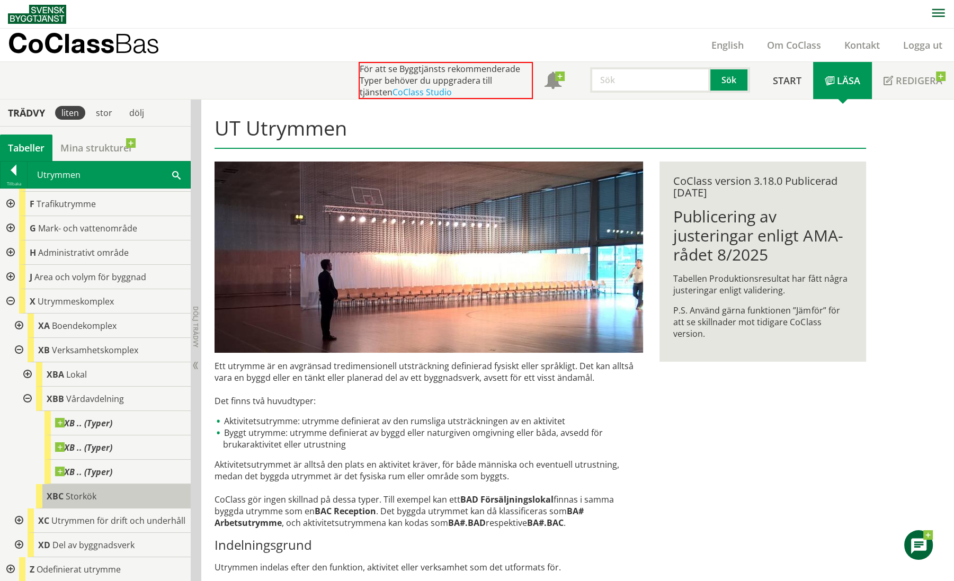
click at [49, 491] on span "XBC" at bounding box center [55, 497] width 17 height 12
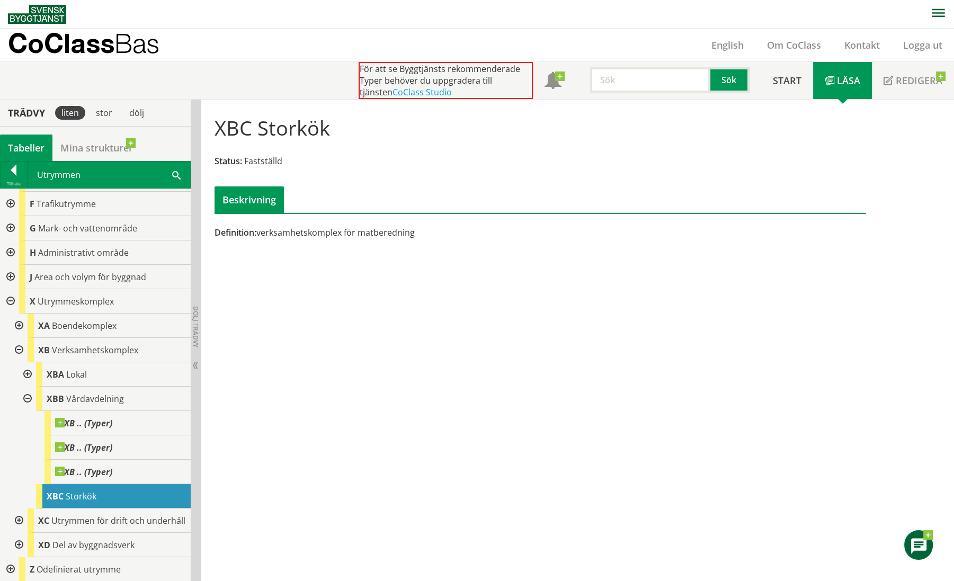
click at [29, 387] on div at bounding box center [26, 399] width 19 height 24
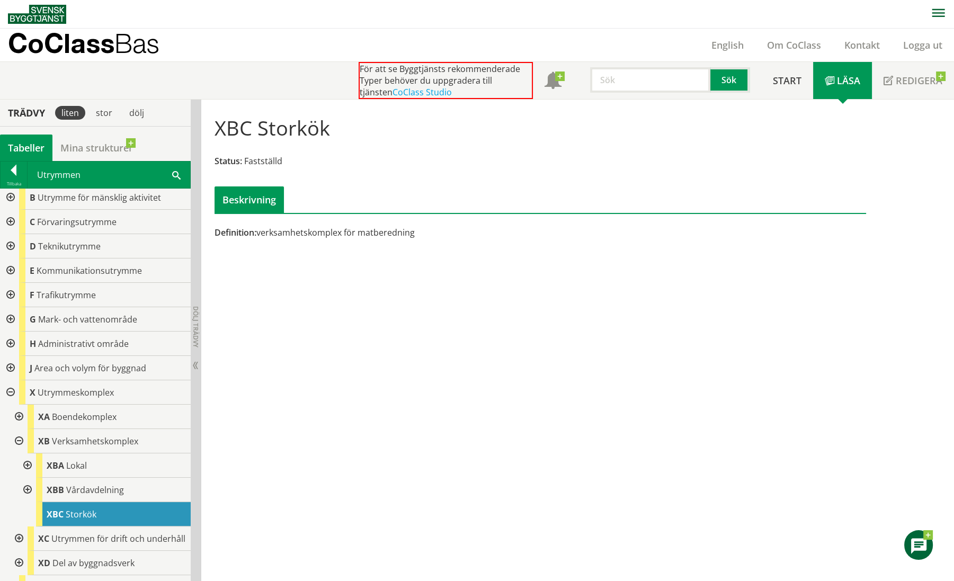
scroll to position [56, 0]
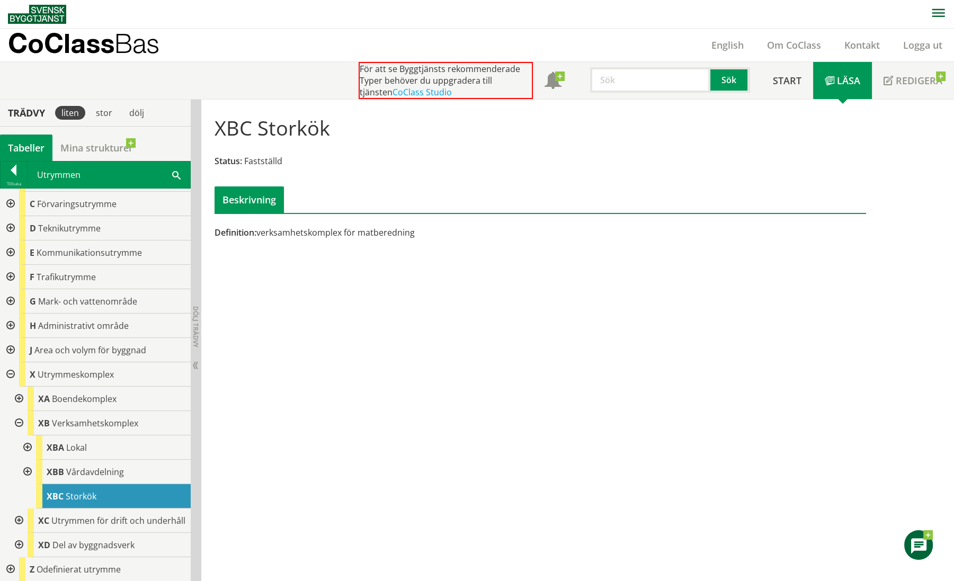
click at [19, 387] on div at bounding box center [17, 399] width 19 height 24
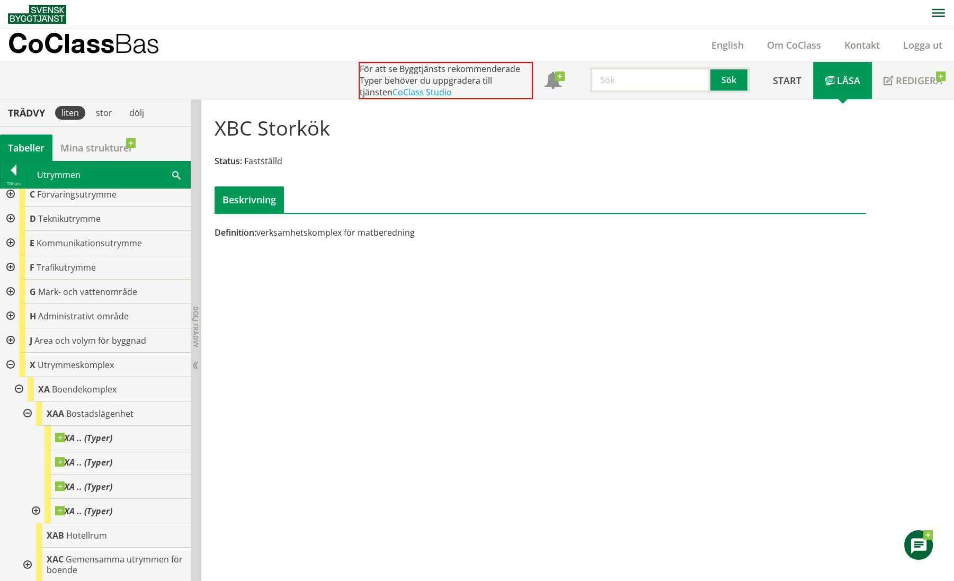
click at [24, 412] on div at bounding box center [26, 414] width 19 height 24
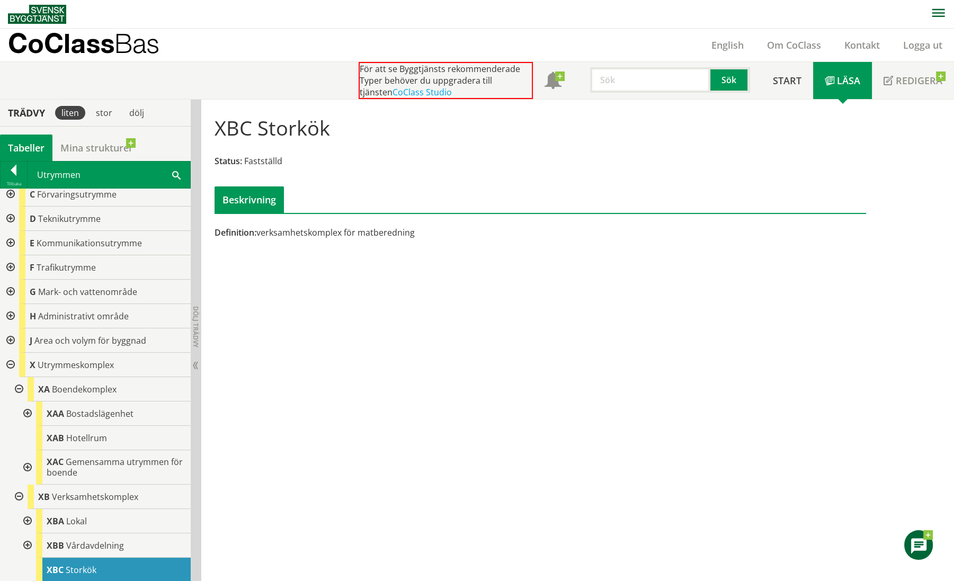
click at [25, 465] on div at bounding box center [26, 467] width 19 height 34
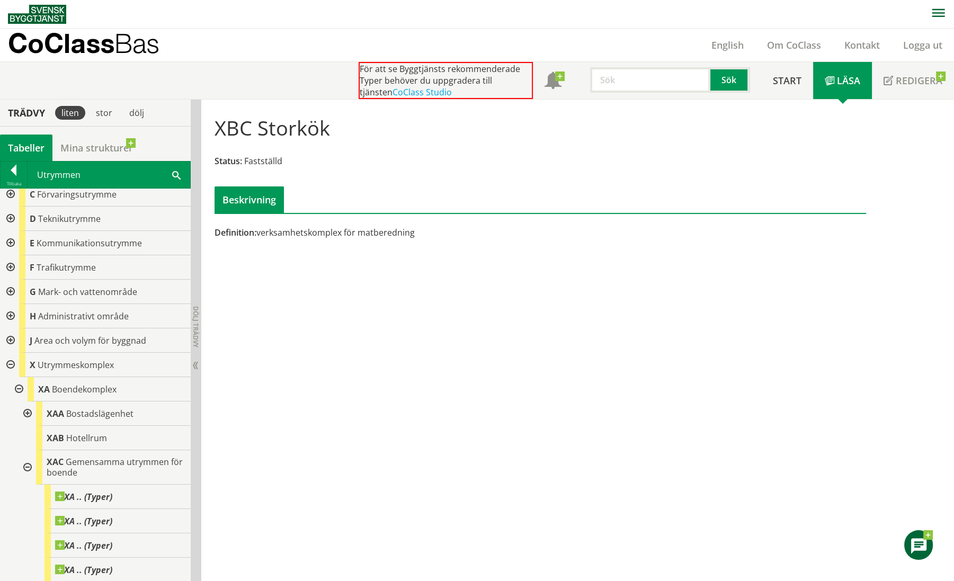
click at [25, 465] on div at bounding box center [26, 467] width 19 height 34
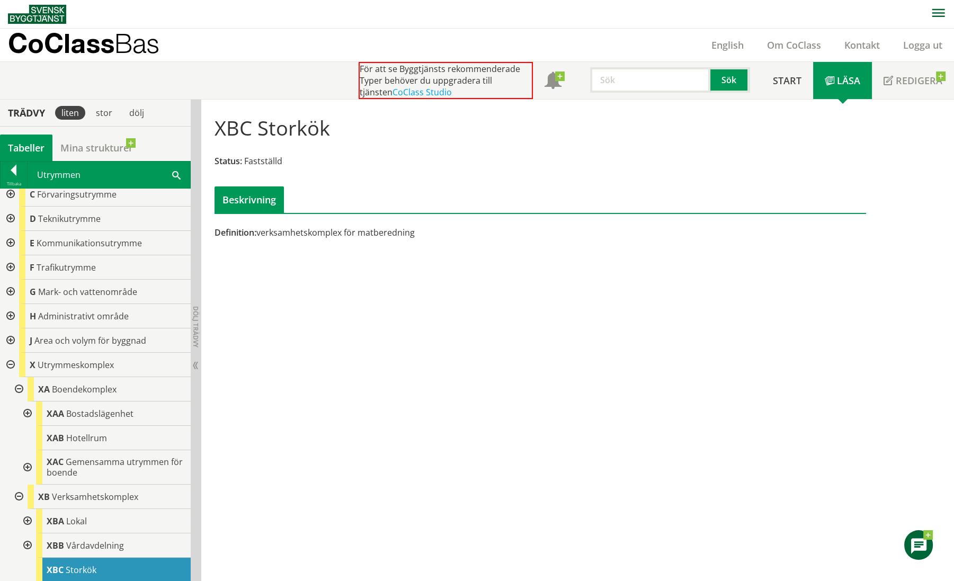
click at [18, 498] on div at bounding box center [17, 497] width 19 height 24
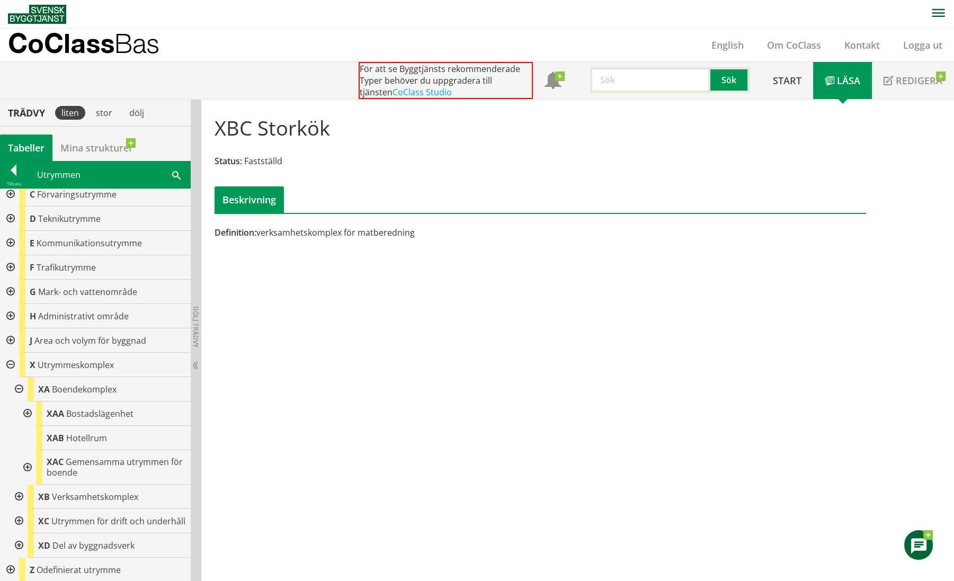
click at [17, 387] on div at bounding box center [17, 389] width 19 height 24
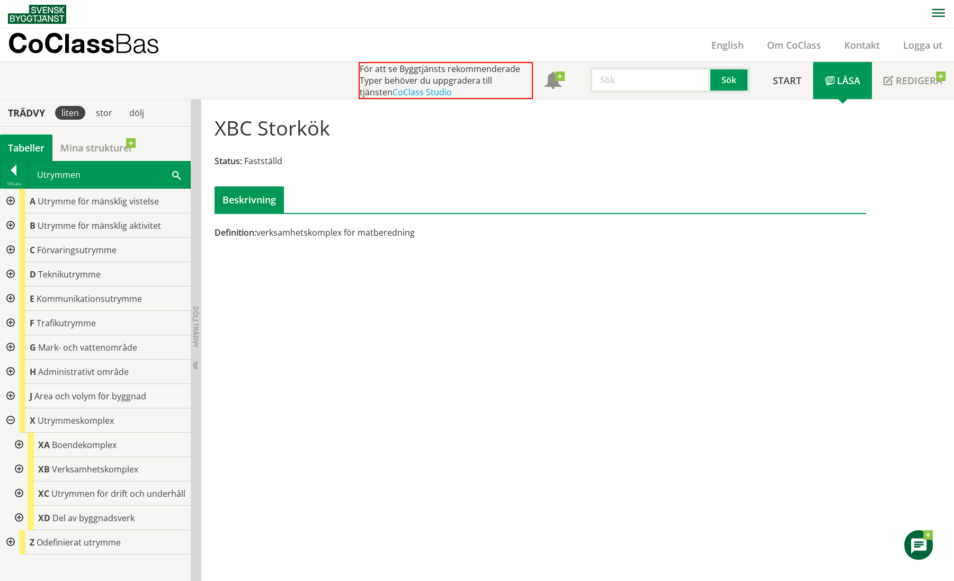
click at [18, 490] on div at bounding box center [17, 494] width 19 height 24
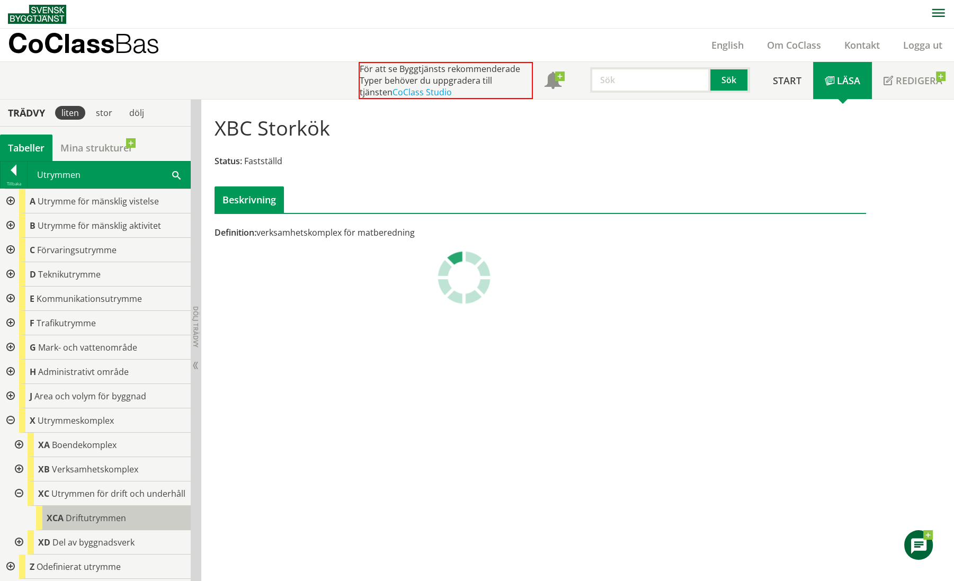
click at [60, 518] on span "XCA" at bounding box center [55, 518] width 17 height 12
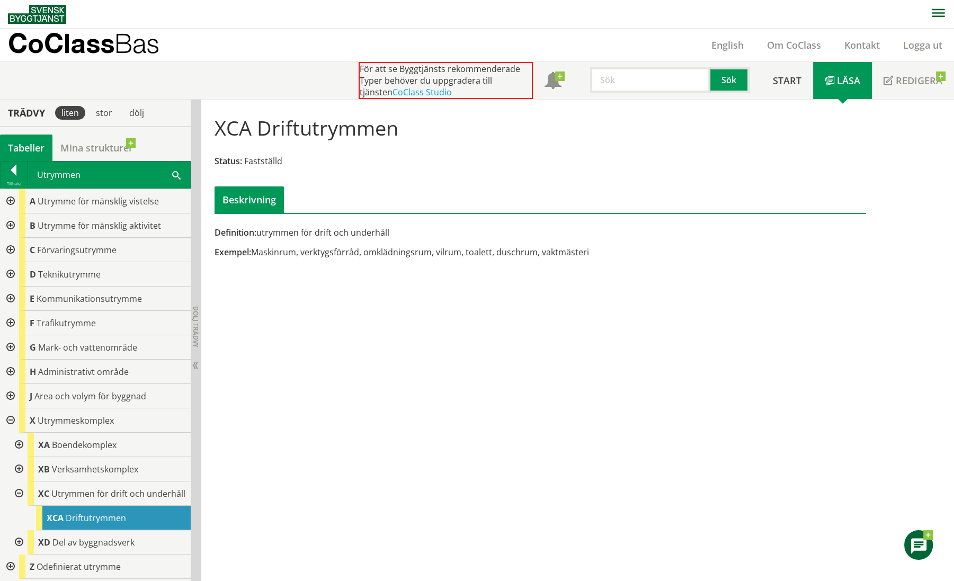
click at [18, 491] on div at bounding box center [17, 494] width 19 height 24
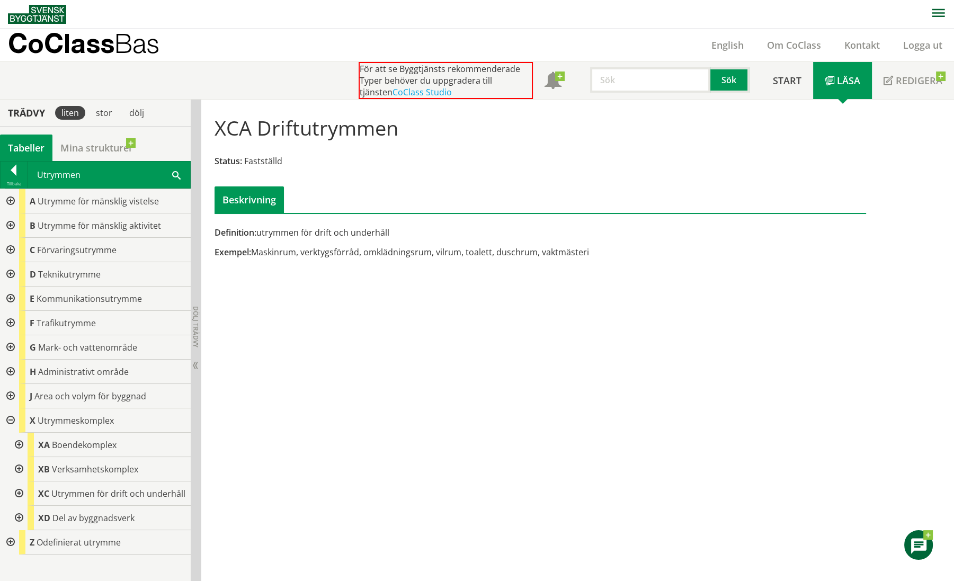
click at [21, 518] on div at bounding box center [17, 518] width 19 height 24
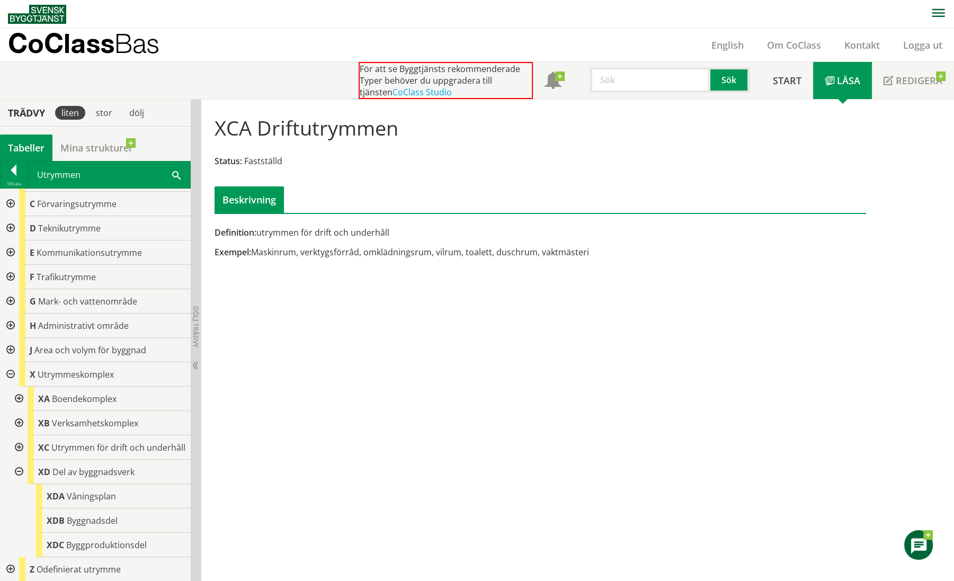
click at [19, 467] on div at bounding box center [17, 472] width 19 height 24
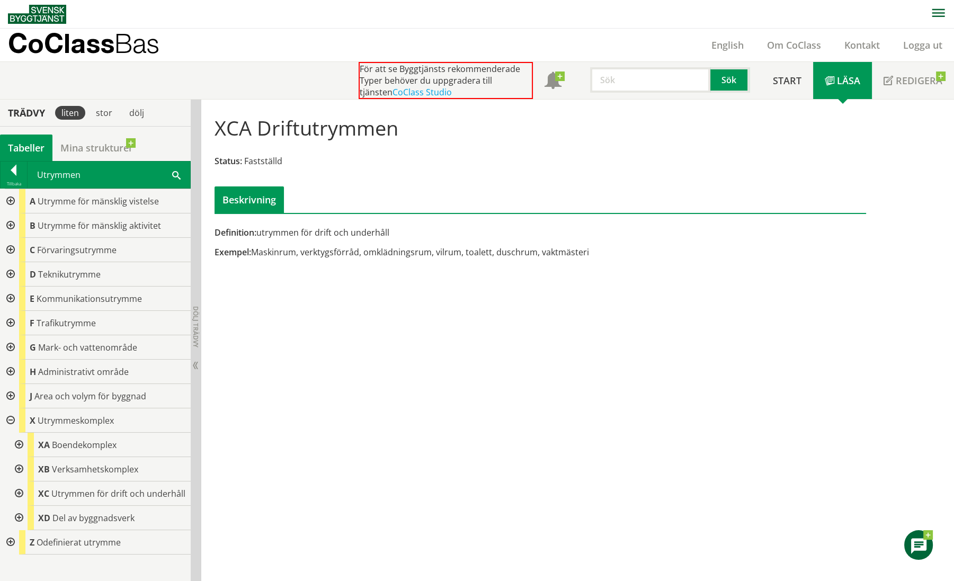
click at [19, 465] on div at bounding box center [17, 469] width 19 height 24
click at [8, 173] on div at bounding box center [14, 172] width 26 height 15
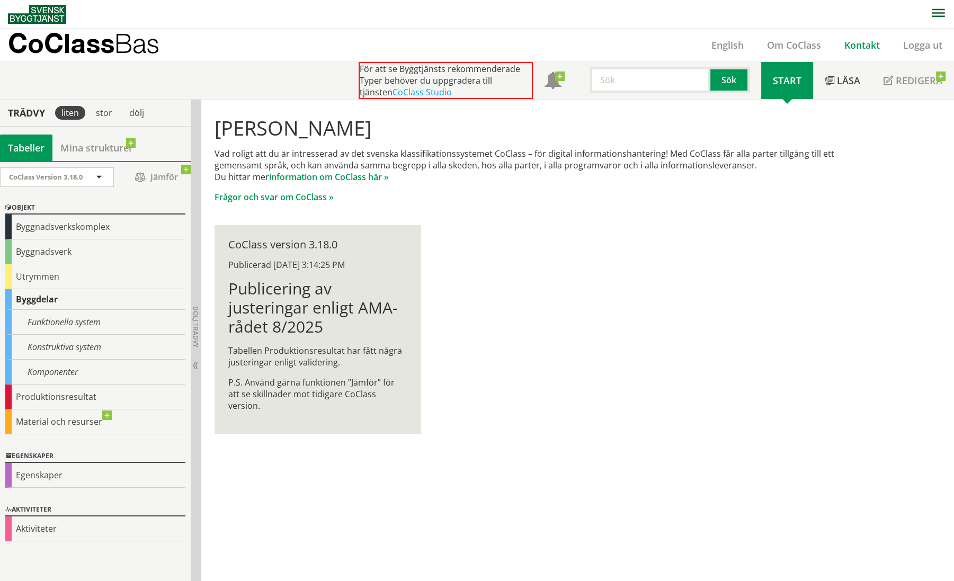
click at [860, 42] on link "Kontakt" at bounding box center [862, 45] width 59 height 13
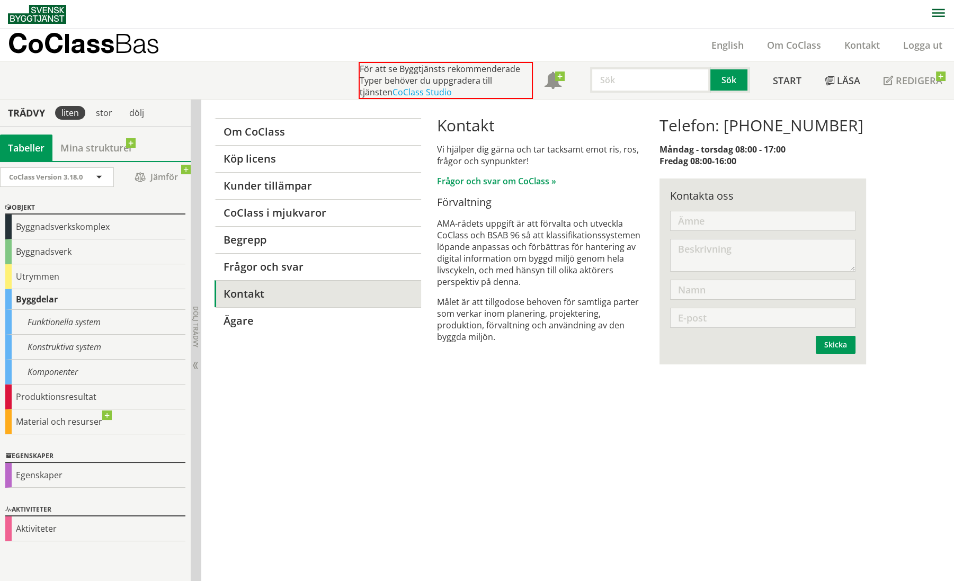
click at [696, 220] on input "text" at bounding box center [762, 221] width 185 height 20
type input "U"
click at [741, 295] on input "text" at bounding box center [762, 290] width 185 height 20
type input "Malin Qvarnström"
click at [720, 313] on input "text" at bounding box center [762, 318] width 185 height 20
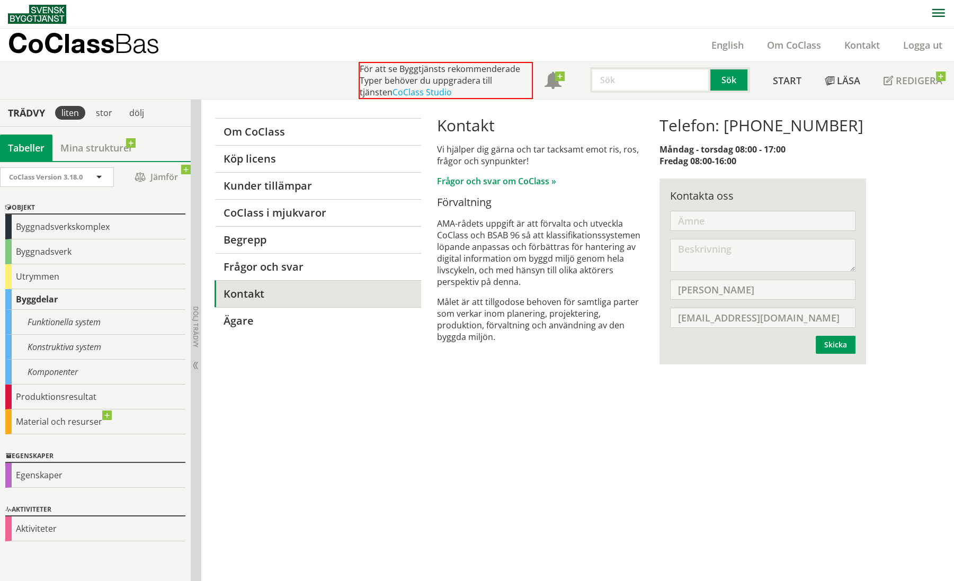
scroll to position [0, 6]
type input "malin.qvarnstrom@akademiskahus.se"
click at [704, 222] on input "text" at bounding box center [762, 221] width 185 height 20
type input "CoClass UT: Byggnadsverkskomplex"
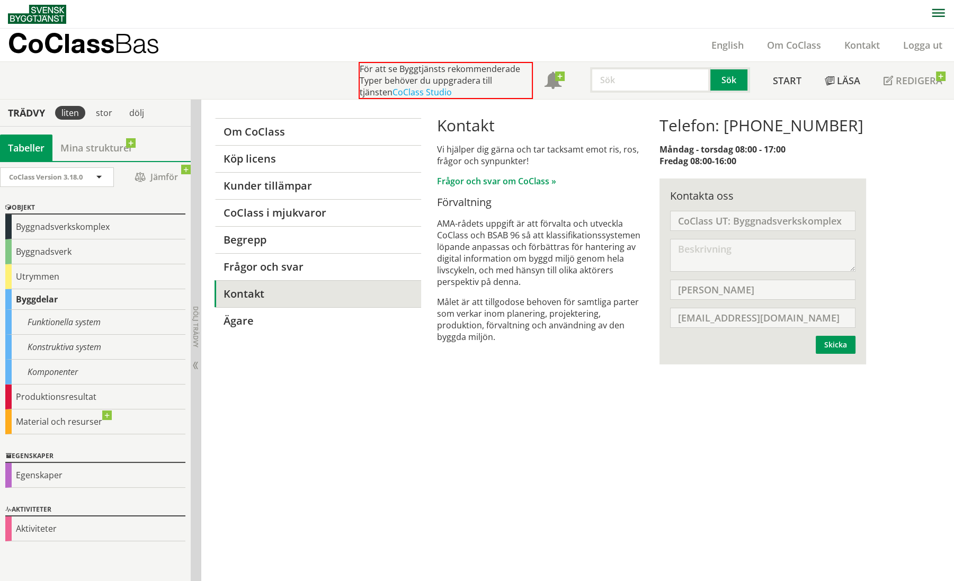
click at [719, 249] on textarea at bounding box center [762, 255] width 185 height 33
type textarea "Jag har en fundering kring"
click at [51, 278] on div "Utrymmen" at bounding box center [95, 276] width 180 height 25
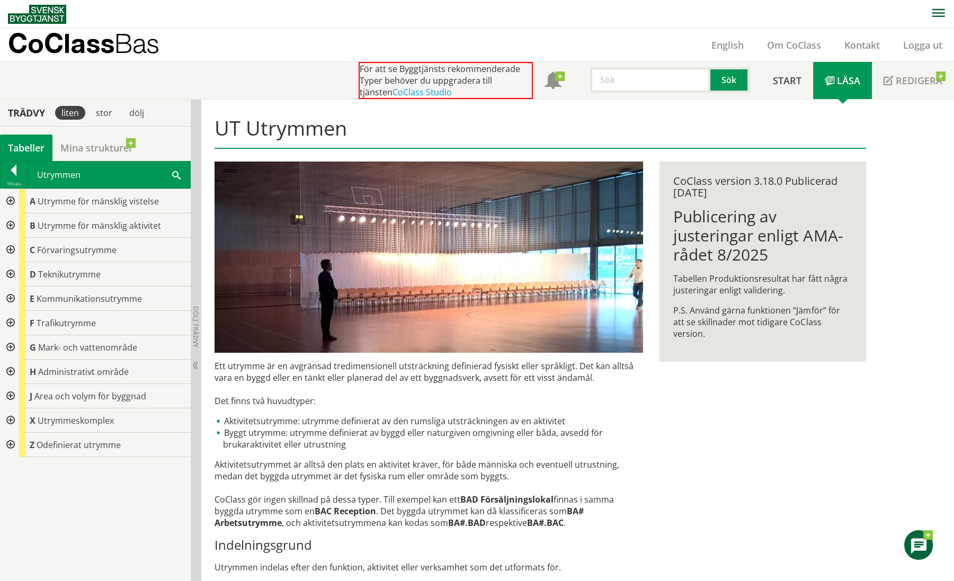
click at [12, 420] on div at bounding box center [9, 420] width 19 height 24
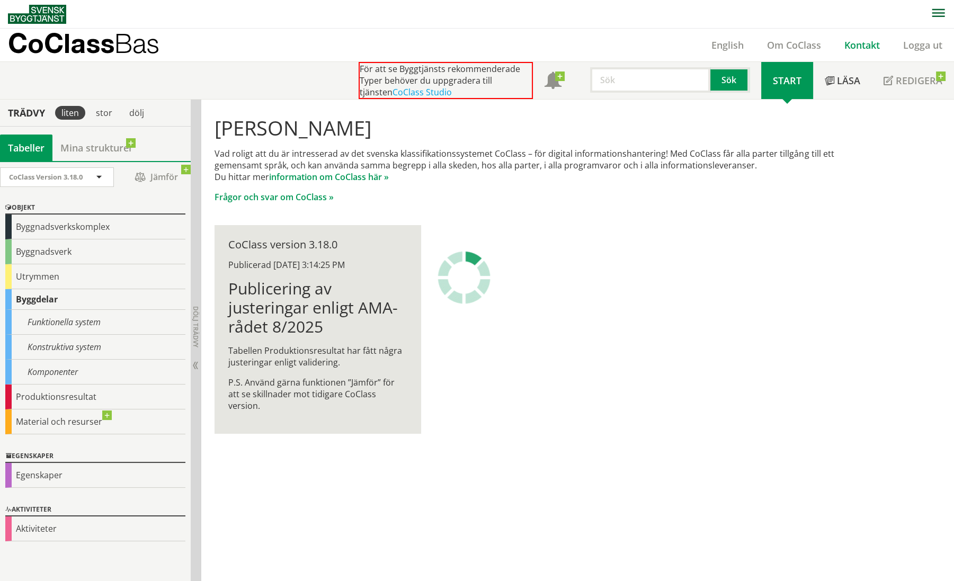
click at [860, 48] on link "Kontakt" at bounding box center [862, 45] width 59 height 13
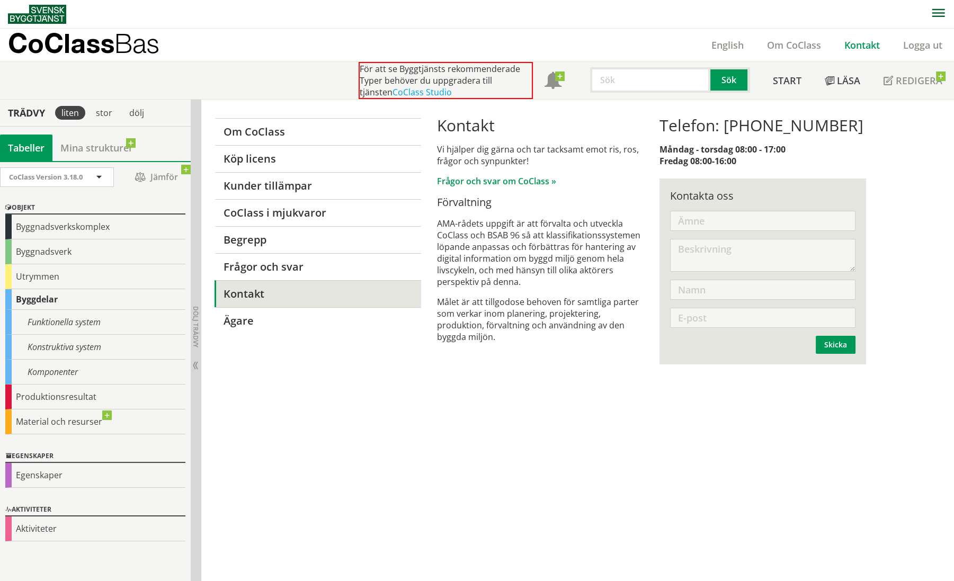
click at [859, 45] on link "Kontakt" at bounding box center [862, 45] width 59 height 13
click at [488, 184] on link "Frågor och svar om CoClass »" at bounding box center [496, 181] width 119 height 12
click at [482, 180] on link "Frågor och svar om CoClass »" at bounding box center [496, 181] width 119 height 12
click at [269, 262] on link "Frågor och svar" at bounding box center [318, 266] width 206 height 27
click at [294, 272] on link "Frågor och svar" at bounding box center [318, 266] width 206 height 27
